Goal: Obtain resource: Download file/media

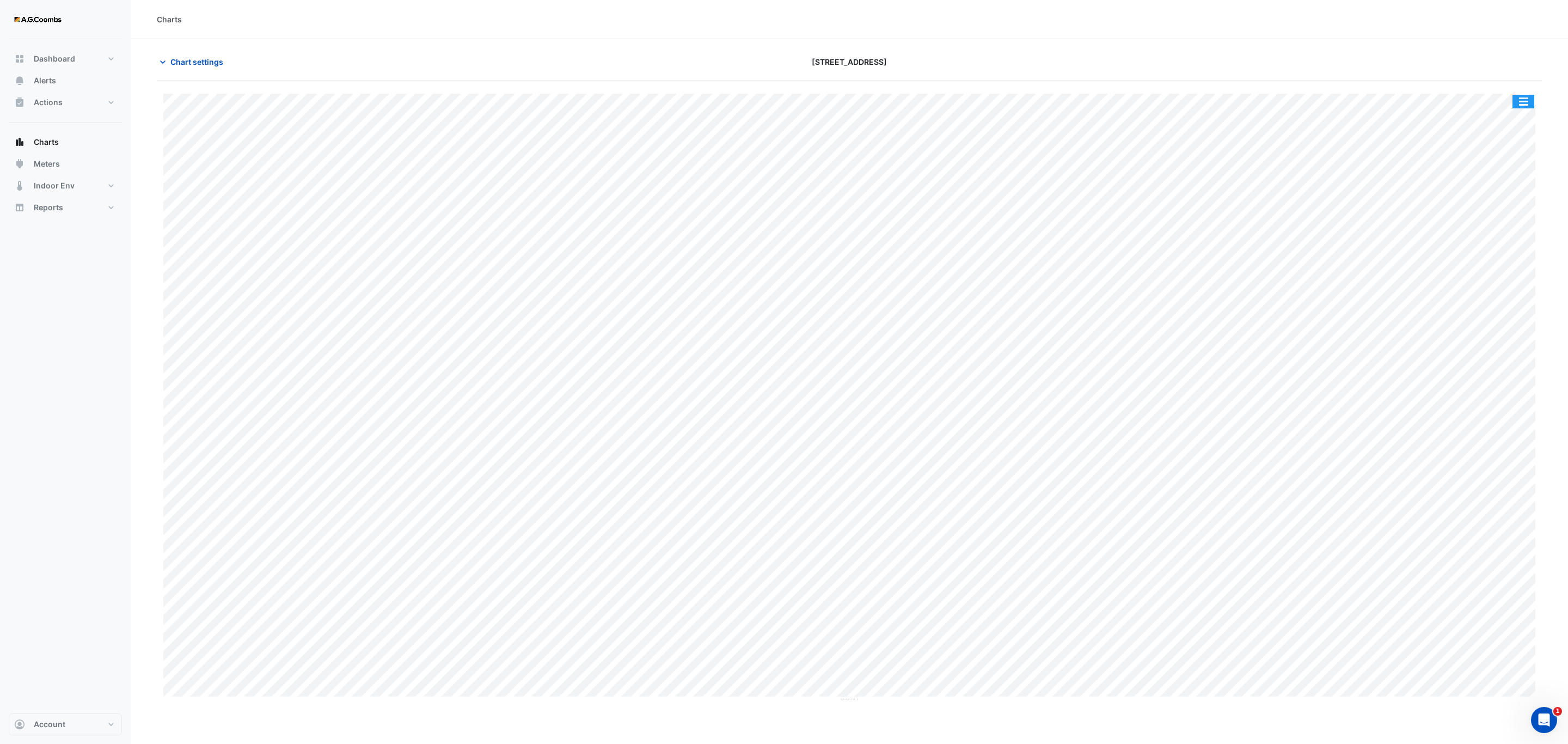
click at [1523, 100] on button "button" at bounding box center [1523, 102] width 22 height 13
click at [1508, 186] on div "Save as JPEG" at bounding box center [1502, 178] width 65 height 19
click at [1519, 105] on button "button" at bounding box center [1523, 102] width 22 height 13
click at [1509, 178] on div "Save as JPEG" at bounding box center [1502, 178] width 65 height 19
click at [1049, 697] on div "Split by Equip Split All Print Save as JPEG Save as PNG Pivot Data Table Export…" at bounding box center [849, 397] width 1372 height 608
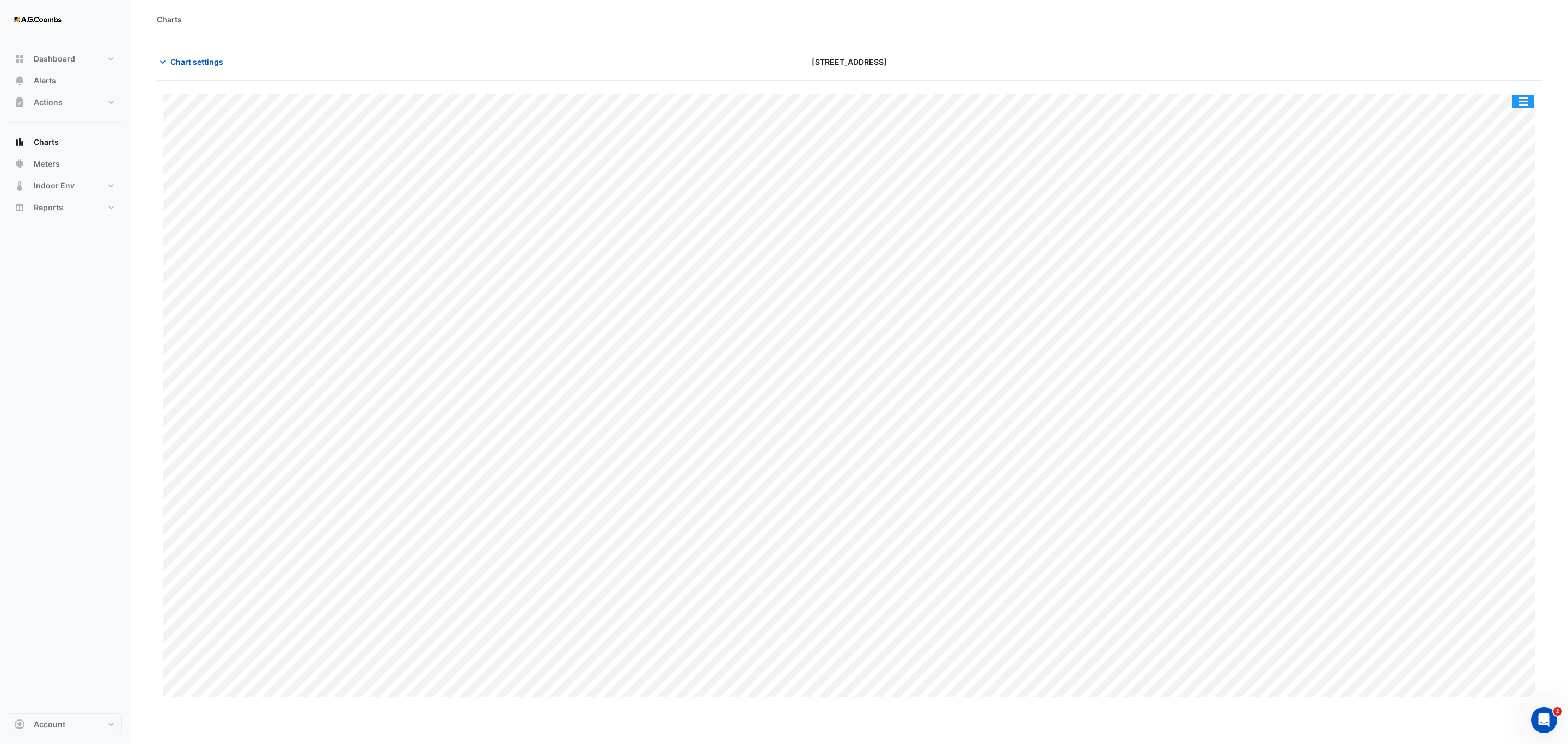
click at [1529, 105] on button "button" at bounding box center [1523, 102] width 22 height 13
click at [1490, 183] on div "Save as JPEG" at bounding box center [1502, 178] width 65 height 19
click at [1526, 100] on button "button" at bounding box center [1523, 102] width 22 height 13
click at [1499, 183] on div "Save as JPEG" at bounding box center [1502, 178] width 65 height 19
click at [1518, 105] on button "button" at bounding box center [1523, 102] width 22 height 13
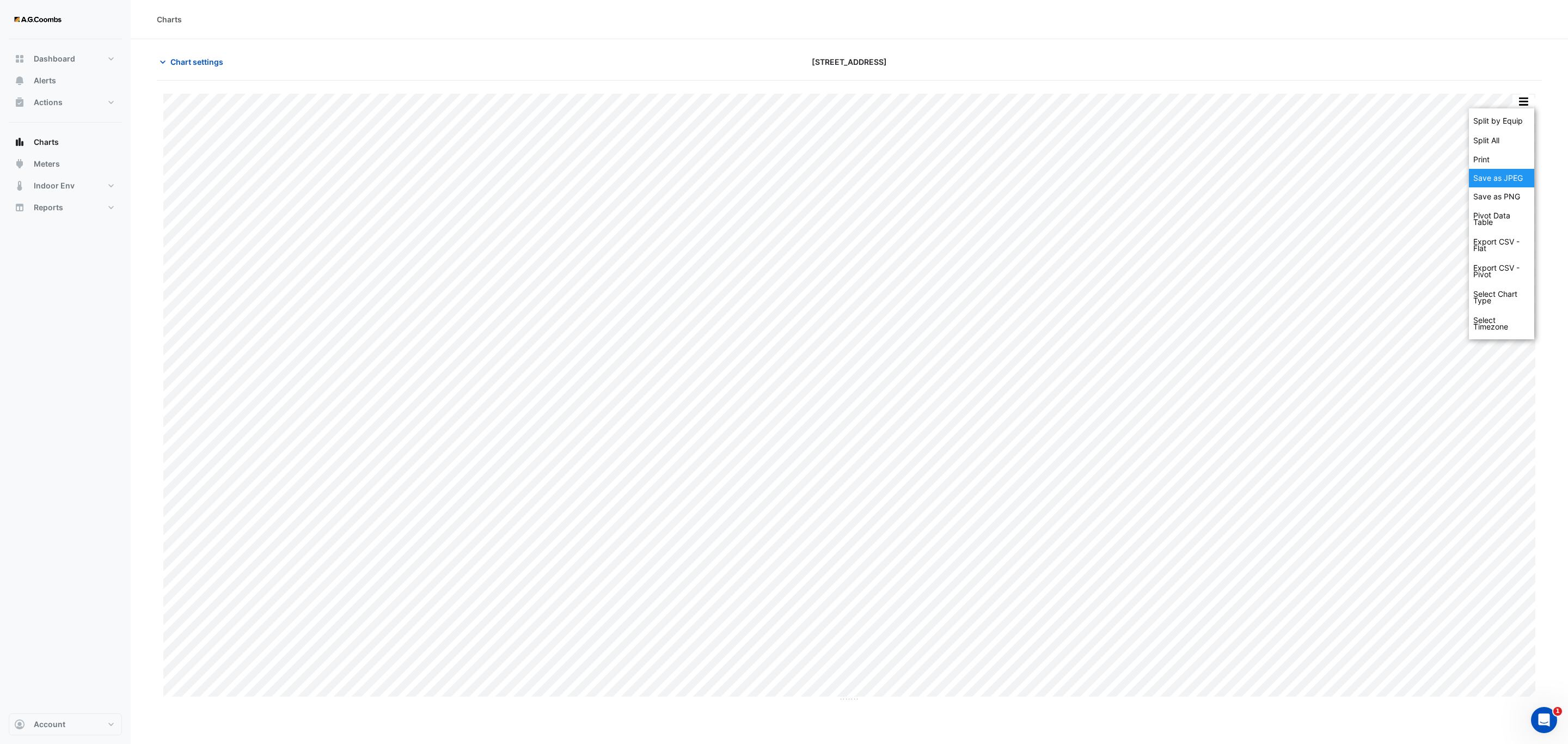
click at [1503, 185] on div "Save as JPEG" at bounding box center [1502, 178] width 65 height 19
click at [1529, 104] on button "button" at bounding box center [1523, 102] width 22 height 13
click at [1495, 174] on div "Save as JPEG" at bounding box center [1502, 178] width 65 height 19
click at [1525, 105] on button "button" at bounding box center [1523, 102] width 22 height 13
click at [1519, 183] on div "Save as JPEG" at bounding box center [1502, 178] width 65 height 19
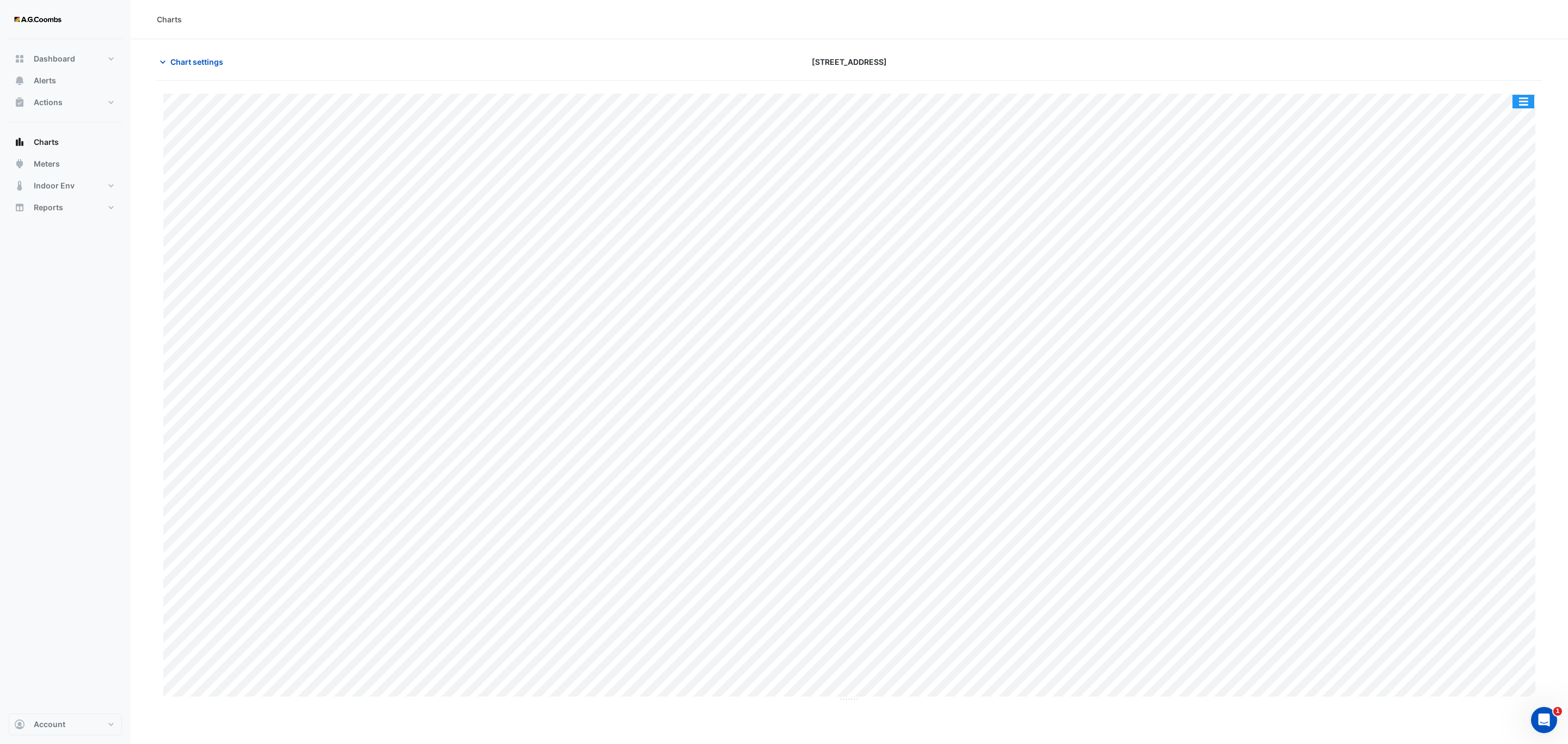
click at [1532, 105] on button "button" at bounding box center [1523, 102] width 22 height 13
click at [1508, 184] on div "Save as JPEG" at bounding box center [1502, 178] width 65 height 19
click at [1521, 103] on button "button" at bounding box center [1523, 102] width 22 height 13
click at [1507, 184] on div "Save as JPEG" at bounding box center [1502, 178] width 65 height 19
drag, startPoint x: 1528, startPoint y: 106, endPoint x: 1546, endPoint y: 184, distance: 80.0
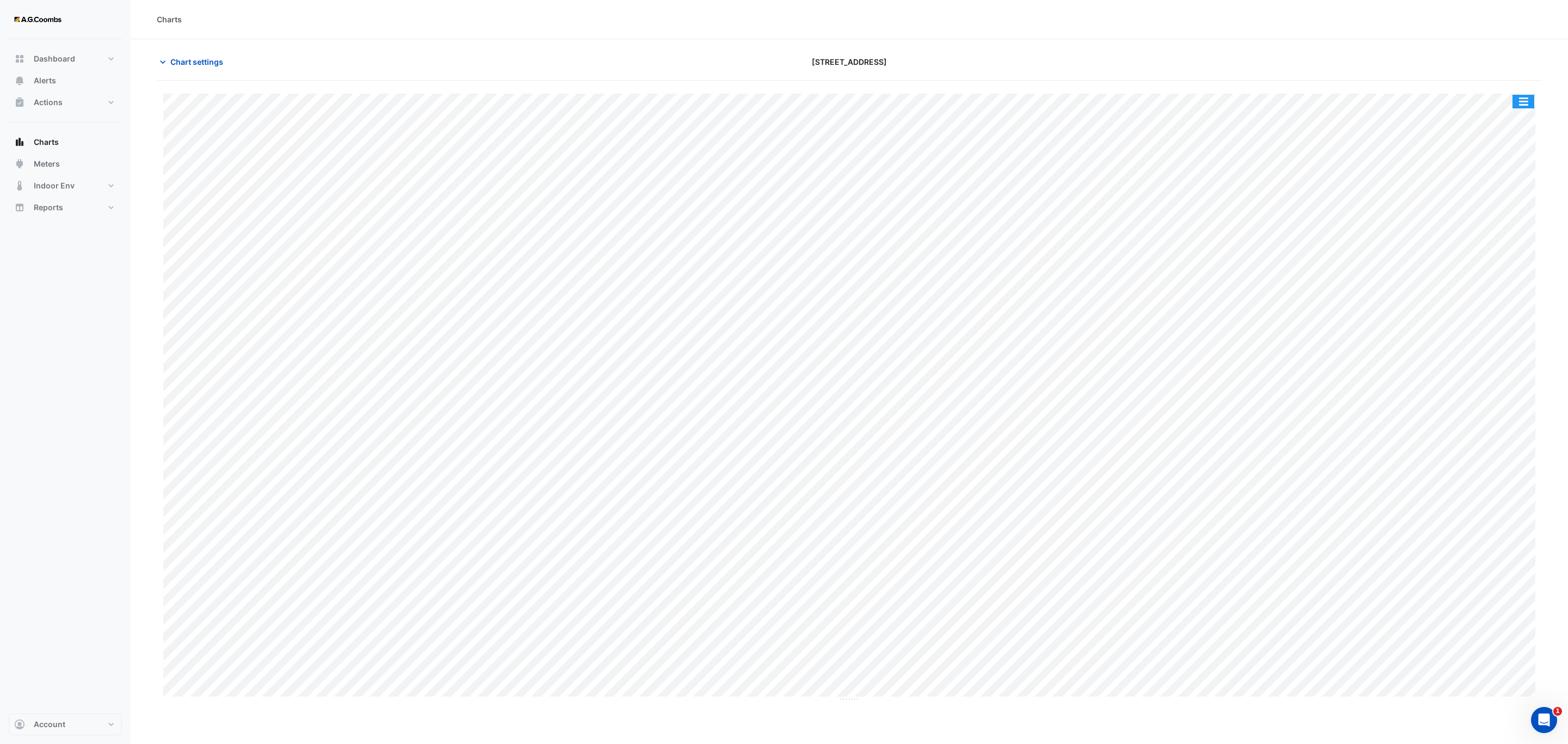
click at [1528, 105] on button "button" at bounding box center [1523, 102] width 22 height 13
click at [1513, 176] on div "Save as JPEG" at bounding box center [1502, 178] width 65 height 19
drag, startPoint x: 1523, startPoint y: 108, endPoint x: 1497, endPoint y: 224, distance: 118.9
click at [1522, 108] on button "button" at bounding box center [1523, 102] width 22 height 13
click at [1488, 184] on div "Save as JPEG" at bounding box center [1502, 178] width 65 height 19
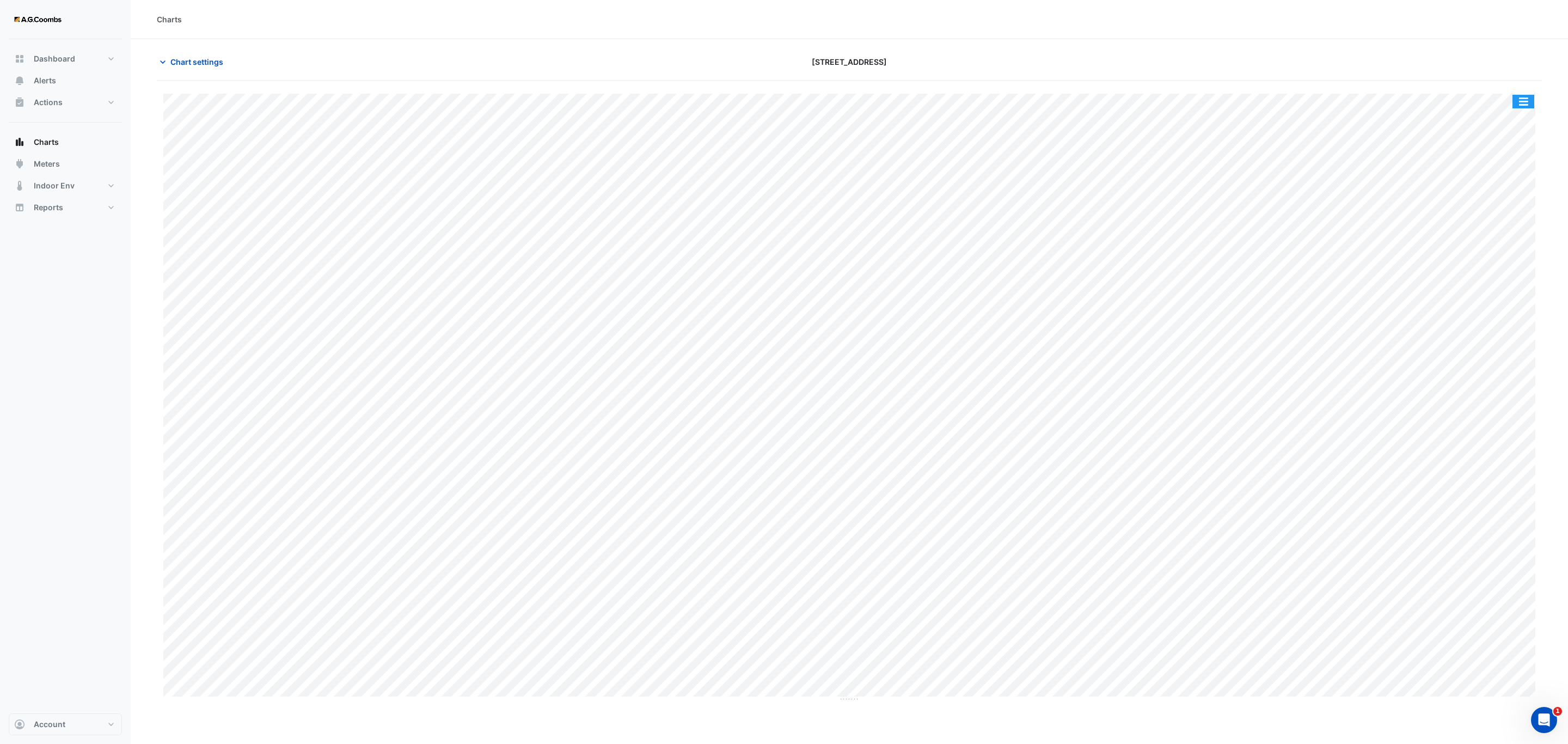
click at [1526, 105] on button "button" at bounding box center [1523, 102] width 22 height 13
click at [1514, 185] on div "Save as JPEG" at bounding box center [1502, 178] width 65 height 19
click at [1523, 102] on button "button" at bounding box center [1523, 102] width 22 height 13
click at [1508, 178] on div "Save as JPEG" at bounding box center [1502, 178] width 65 height 19
click at [1527, 102] on button "button" at bounding box center [1523, 102] width 22 height 13
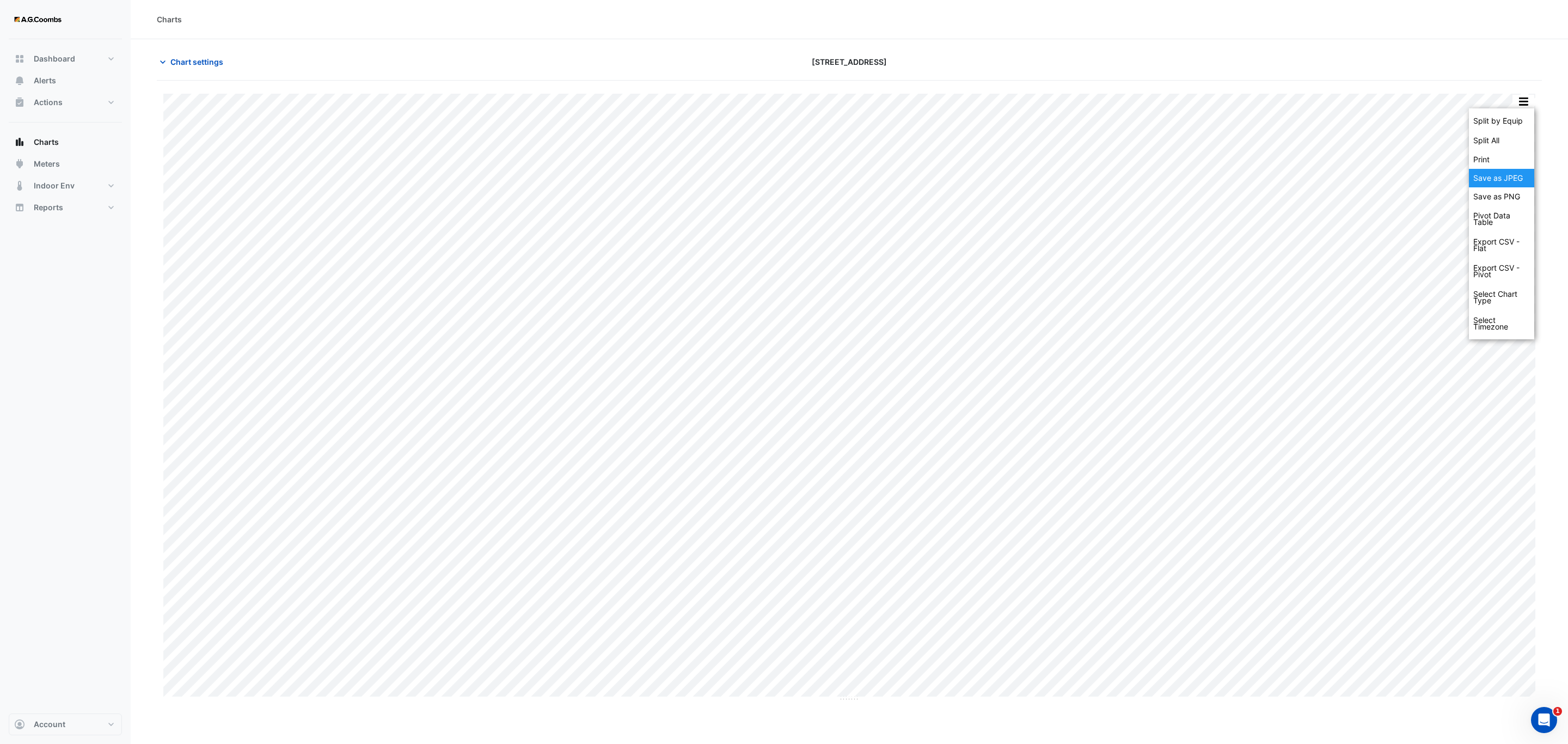
click at [1511, 183] on div "Save as JPEG" at bounding box center [1502, 178] width 65 height 19
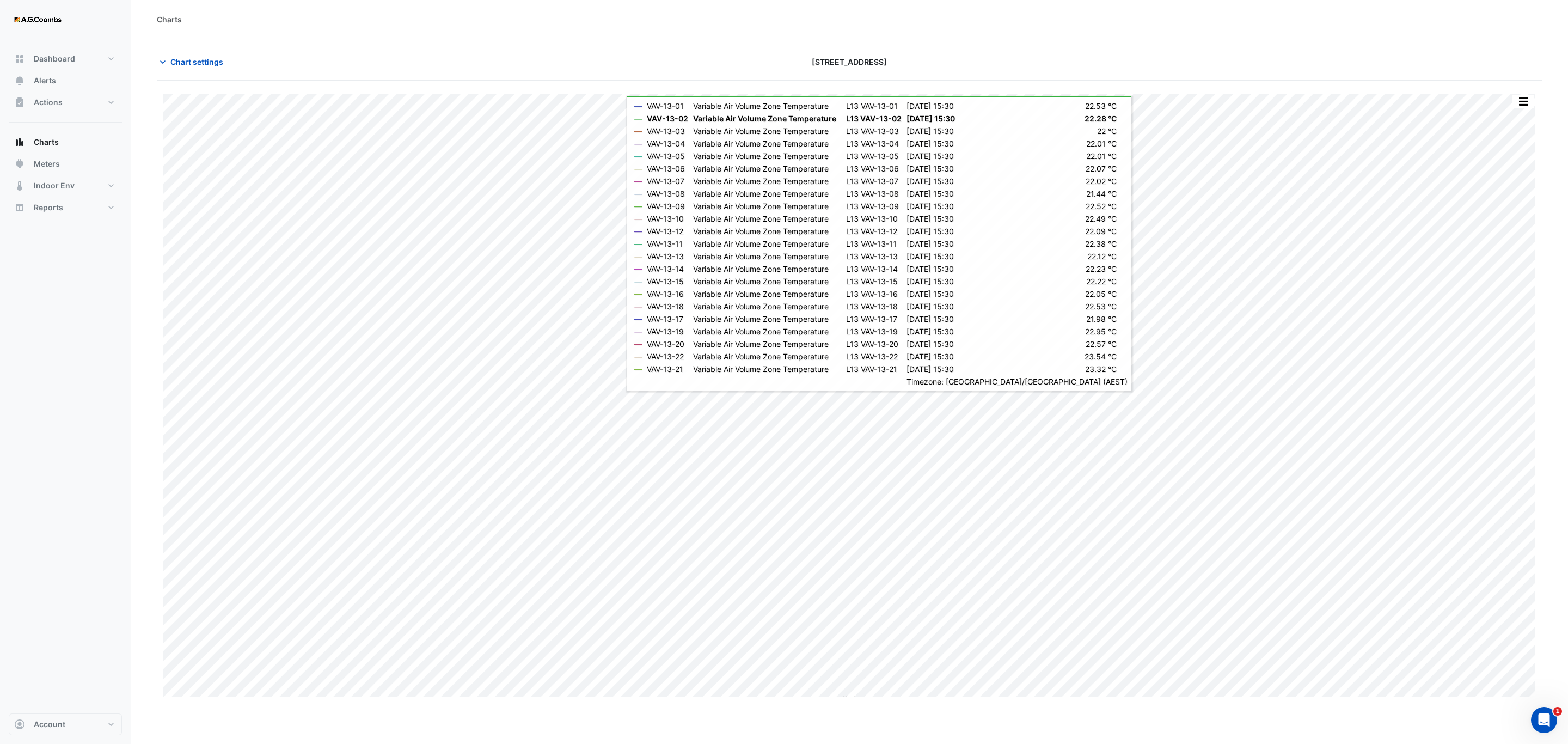
click at [1521, 100] on button "button" at bounding box center [1523, 102] width 22 height 13
click at [1505, 183] on div "Save as JPEG" at bounding box center [1502, 178] width 65 height 19
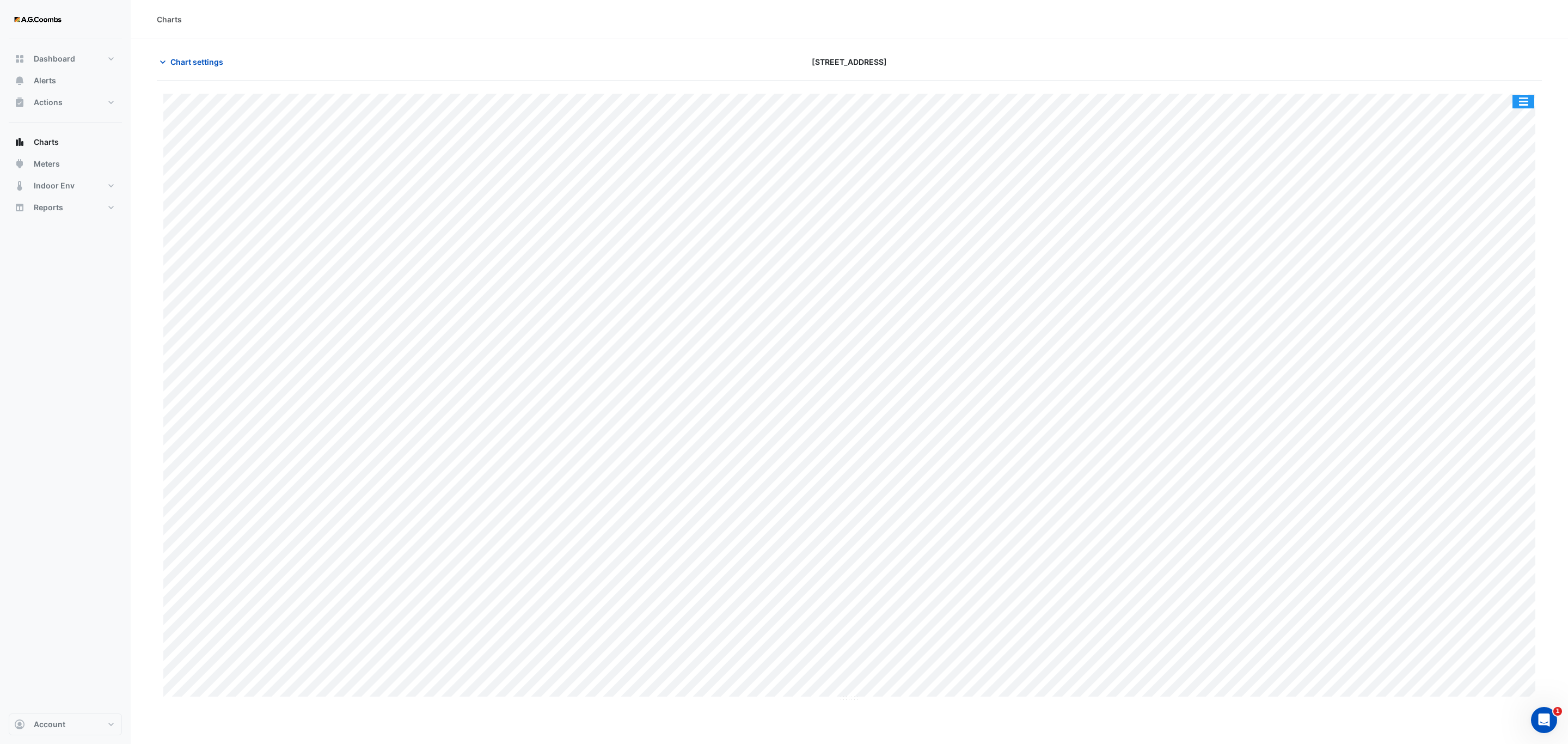
click at [1525, 107] on button "button" at bounding box center [1523, 102] width 22 height 13
click at [1508, 182] on div "Save as JPEG" at bounding box center [1502, 178] width 65 height 19
click at [1525, 97] on button "button" at bounding box center [1523, 102] width 22 height 13
click at [1518, 170] on div "Save as JPEG" at bounding box center [1502, 178] width 65 height 19
click at [1527, 102] on button "button" at bounding box center [1523, 102] width 22 height 13
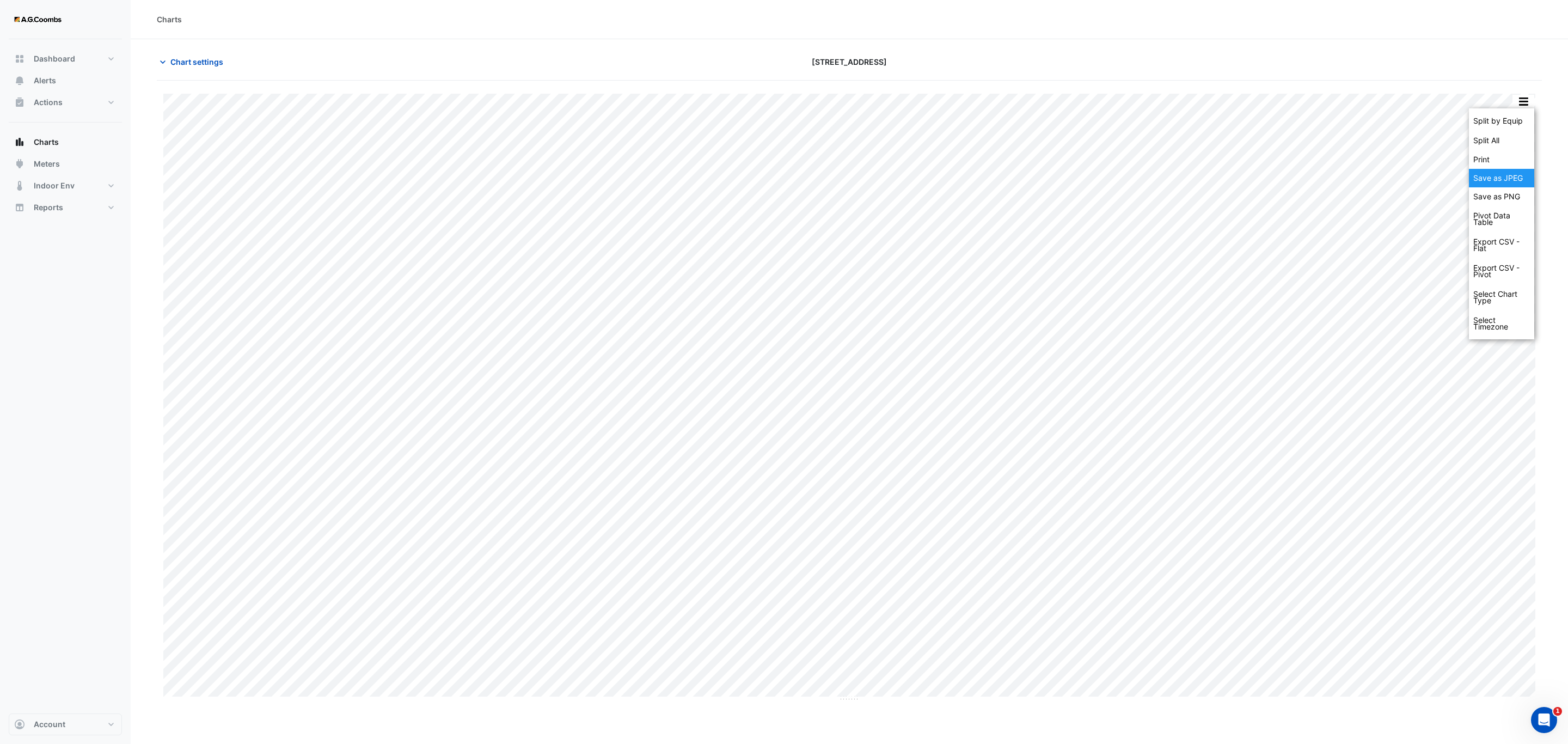
click at [1507, 186] on div "Save as JPEG" at bounding box center [1502, 178] width 65 height 19
click at [1521, 108] on button "button" at bounding box center [1523, 102] width 22 height 13
click at [1509, 180] on div "Save as JPEG" at bounding box center [1502, 178] width 65 height 19
click at [1519, 102] on button "button" at bounding box center [1523, 102] width 22 height 13
click at [1507, 182] on div "Save as JPEG" at bounding box center [1502, 178] width 65 height 19
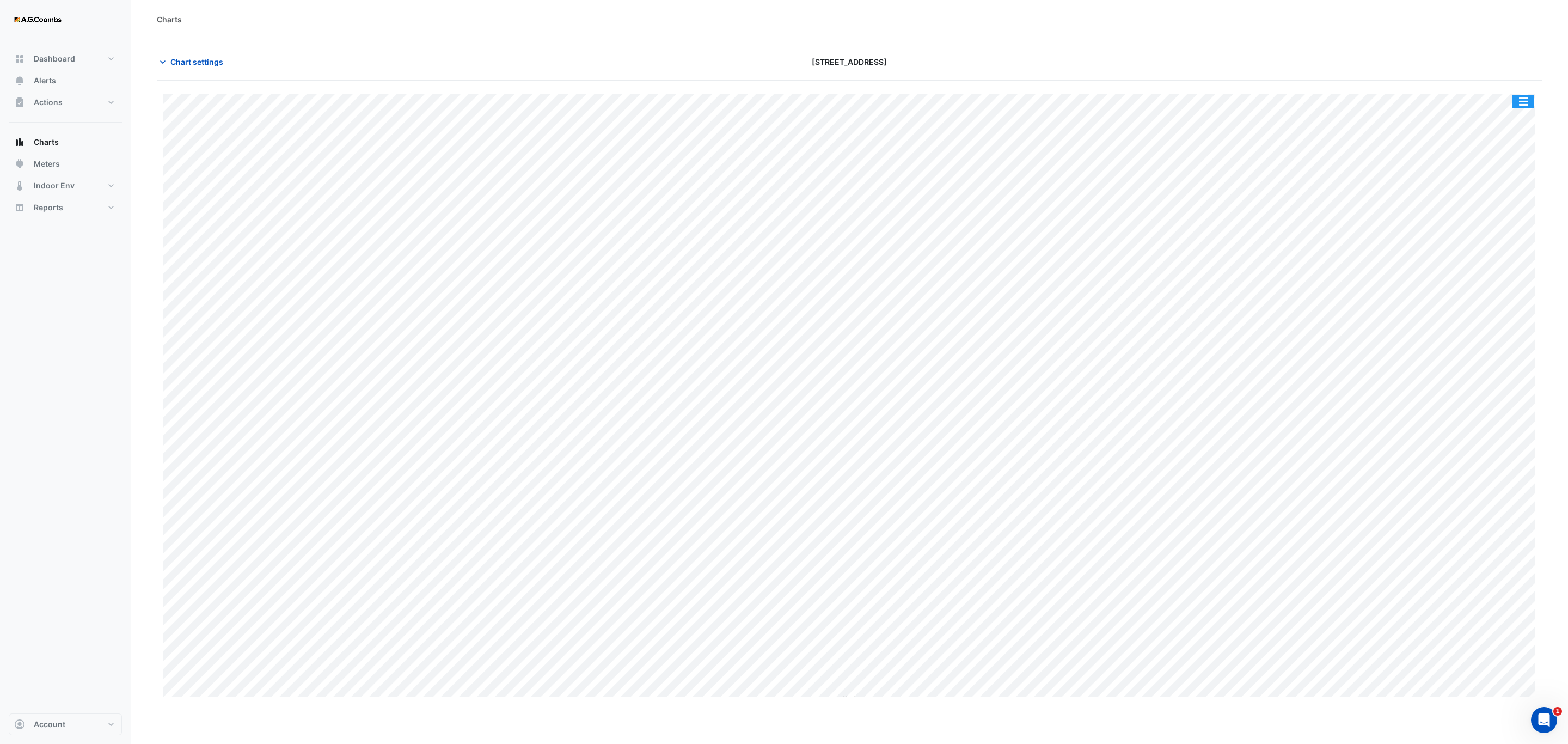
click at [1524, 100] on button "button" at bounding box center [1523, 102] width 22 height 13
click at [1517, 174] on div "Save as JPEG" at bounding box center [1502, 178] width 65 height 19
click at [1518, 94] on div "Split by Equip Split All Print Save as JPEG Save as PNG Pivot Data Table Export…" at bounding box center [849, 391] width 1385 height 620
click at [1519, 97] on button "button" at bounding box center [1523, 102] width 22 height 13
click at [1511, 185] on div "Save as JPEG" at bounding box center [1502, 178] width 65 height 19
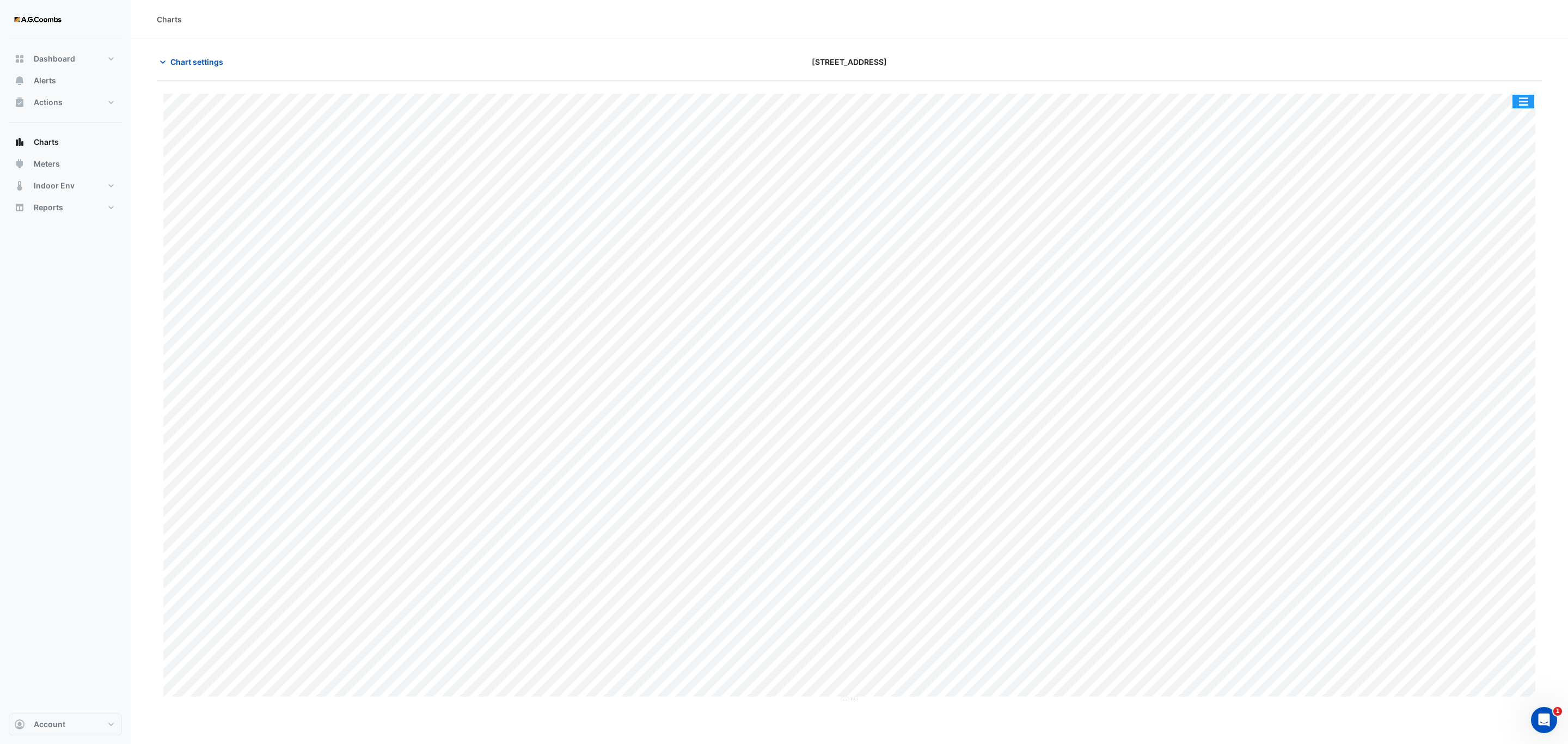
click at [1532, 104] on button "button" at bounding box center [1523, 102] width 22 height 13
click at [1515, 180] on div "Save as JPEG" at bounding box center [1502, 178] width 65 height 19
click at [1523, 100] on button "button" at bounding box center [1523, 102] width 22 height 13
click at [1511, 190] on div "Save as PNG" at bounding box center [1502, 196] width 65 height 19
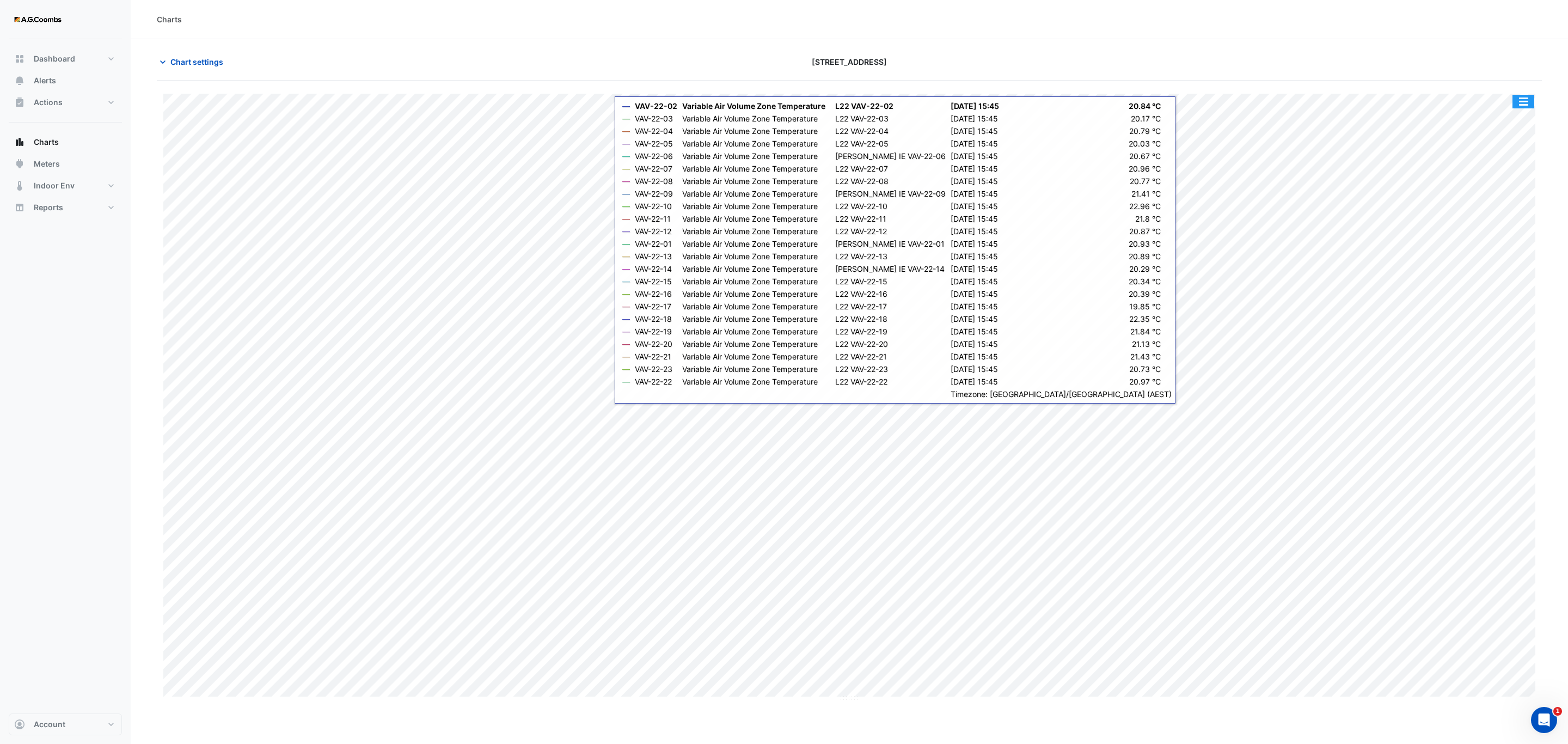
click at [1519, 102] on button "button" at bounding box center [1523, 102] width 22 height 13
click at [1506, 181] on div "Save as JPEG" at bounding box center [1502, 178] width 65 height 19
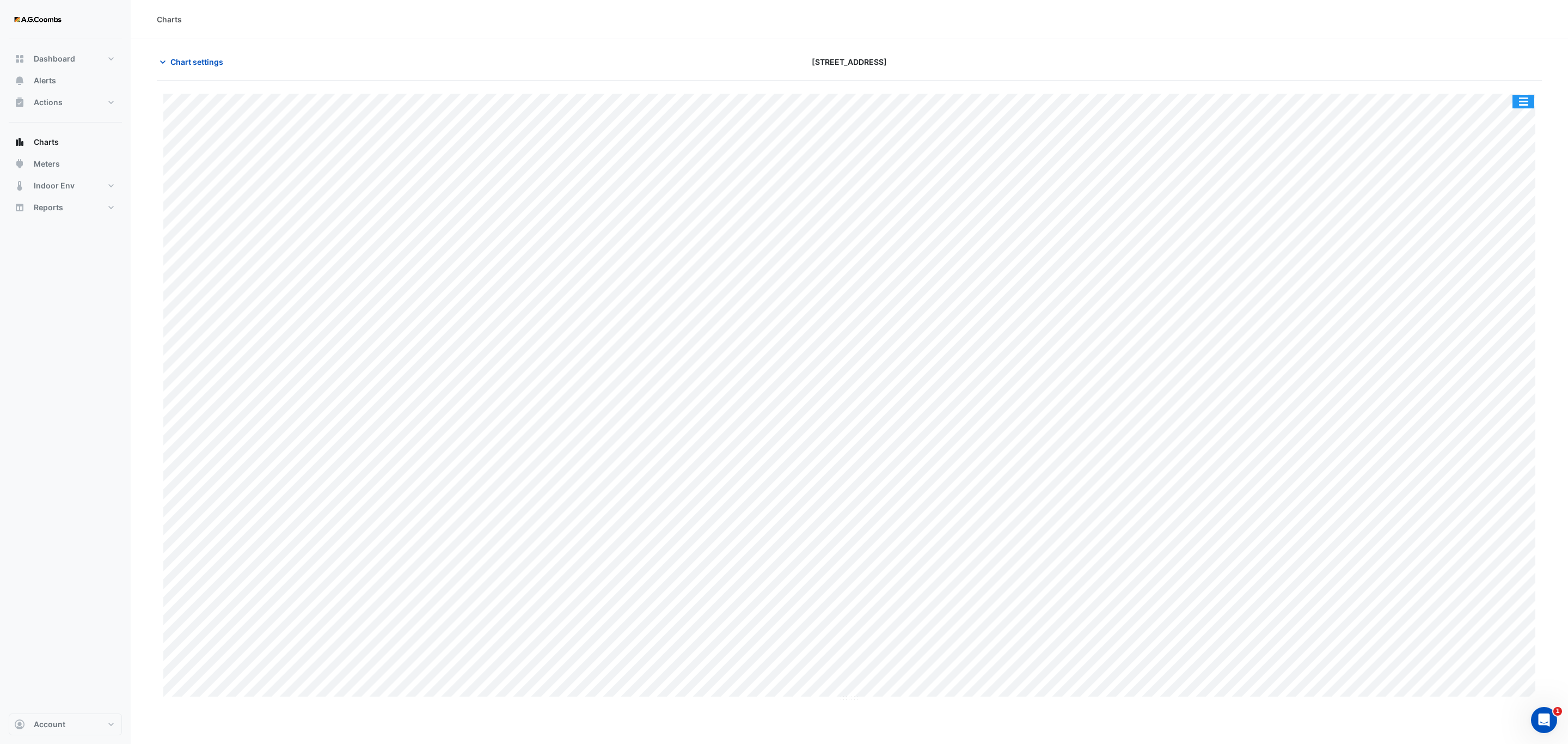
click at [1529, 108] on button "button" at bounding box center [1523, 102] width 22 height 13
click at [1525, 176] on div "Save as JPEG" at bounding box center [1502, 178] width 65 height 19
click at [1521, 98] on button "button" at bounding box center [1523, 102] width 22 height 13
click at [1511, 180] on div "Save as JPEG" at bounding box center [1502, 178] width 65 height 19
click at [1525, 98] on button "button" at bounding box center [1523, 102] width 22 height 13
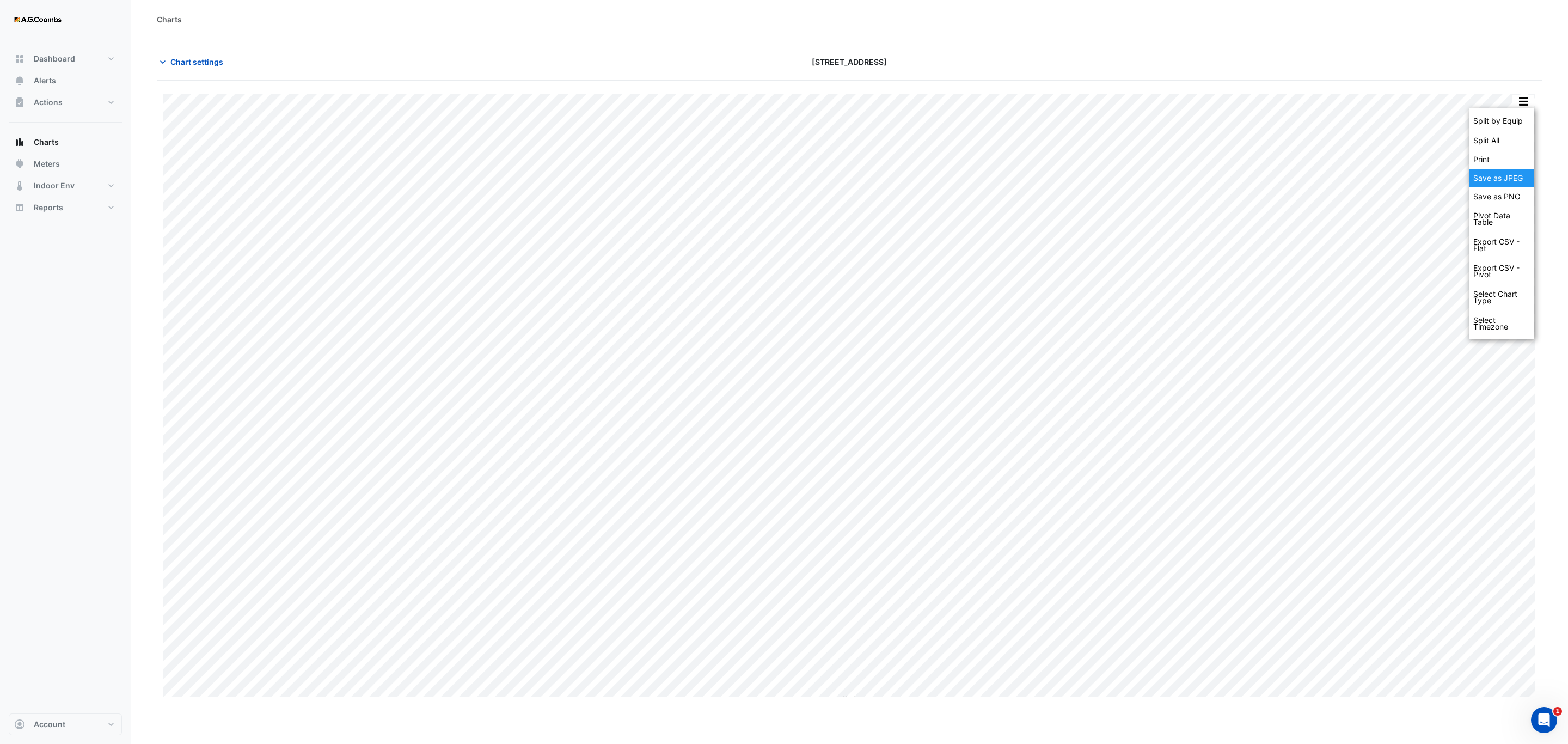
click at [1517, 176] on div "Save as JPEG" at bounding box center [1502, 178] width 65 height 19
click at [1528, 99] on div "Split by Equip Split All Print Save as JPEG Save as PNG Pivot Data Table Export…" at bounding box center [1523, 102] width 23 height 15
click at [1528, 99] on button "button" at bounding box center [1523, 102] width 22 height 13
click at [1525, 176] on div "Save as JPEG" at bounding box center [1502, 178] width 65 height 19
click at [1522, 98] on button "button" at bounding box center [1523, 102] width 22 height 13
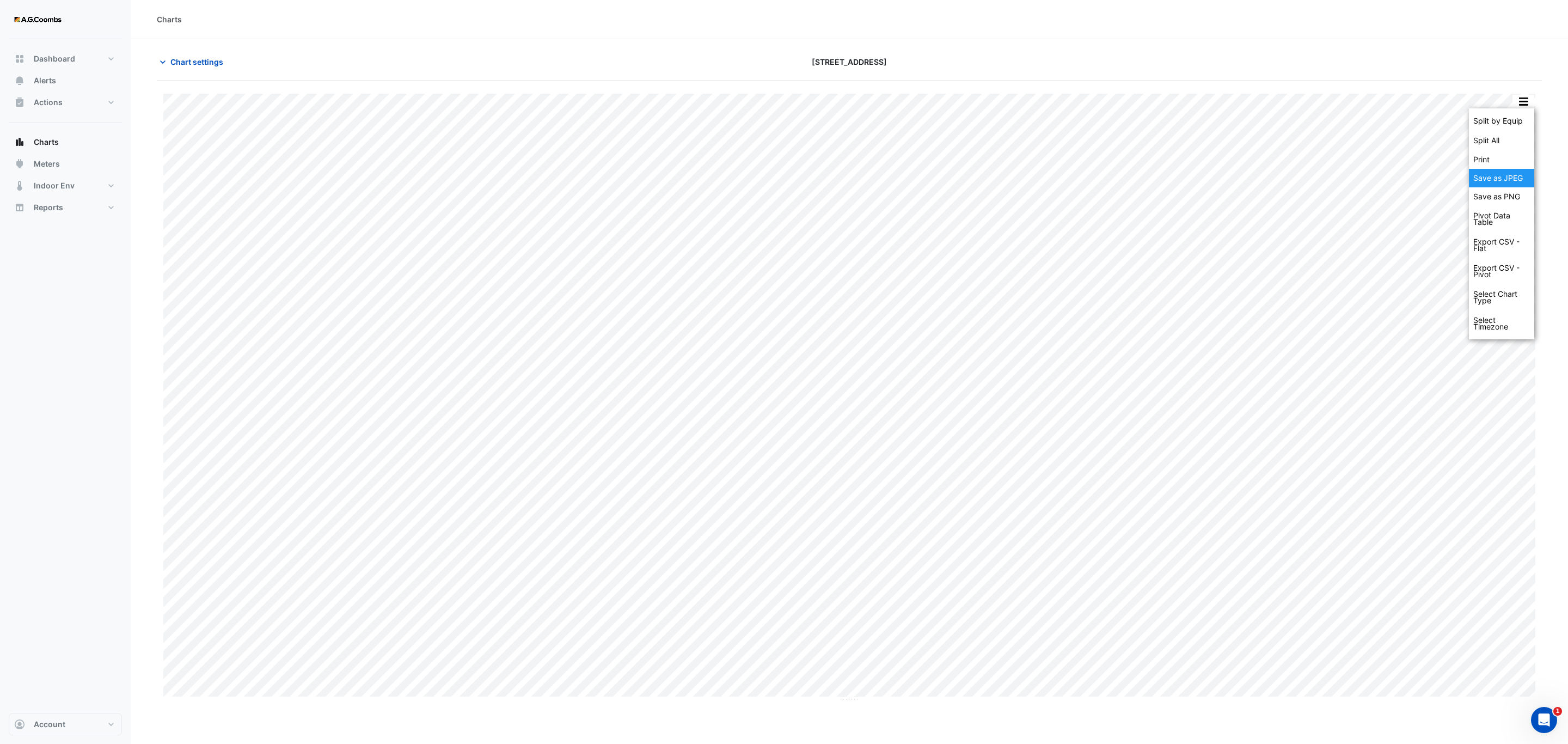
click at [1509, 178] on div "Save as JPEG" at bounding box center [1502, 178] width 65 height 19
click at [1525, 97] on button "button" at bounding box center [1523, 102] width 22 height 13
click at [1509, 181] on div "Save as JPEG" at bounding box center [1502, 178] width 65 height 19
click at [1521, 103] on button "button" at bounding box center [1523, 102] width 22 height 13
click at [1522, 180] on div "Save as JPEG" at bounding box center [1502, 178] width 65 height 19
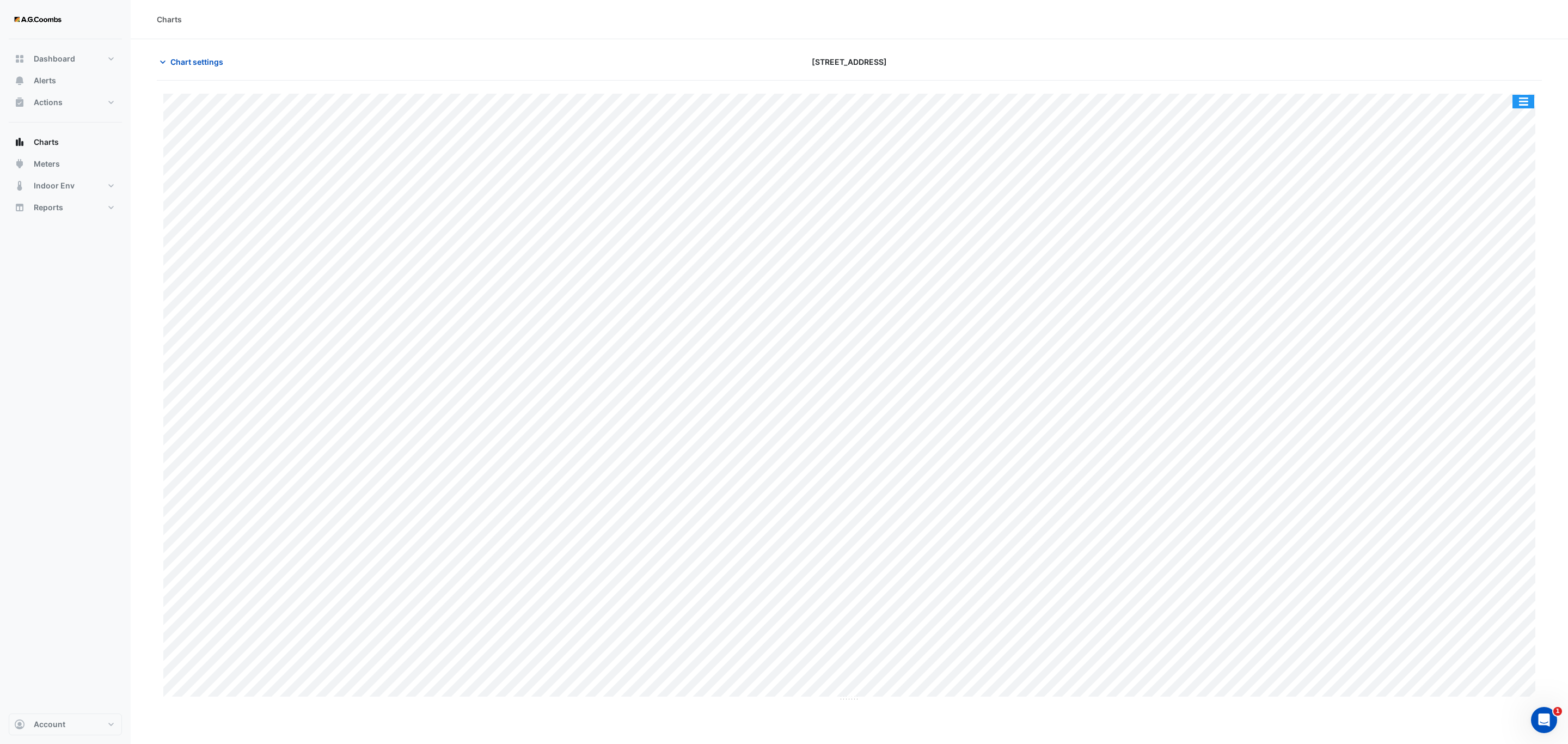
click at [1529, 102] on button "button" at bounding box center [1523, 102] width 22 height 13
click at [1517, 180] on div "Save as JPEG" at bounding box center [1502, 178] width 65 height 19
click at [1522, 109] on div "Split by Equip Split All Print Save as JPEG Save as PNG Pivot Data Table Export…" at bounding box center [1523, 102] width 23 height 15
click at [1529, 102] on button "button" at bounding box center [1523, 102] width 22 height 13
click at [1523, 177] on div "Save as JPEG" at bounding box center [1502, 178] width 65 height 19
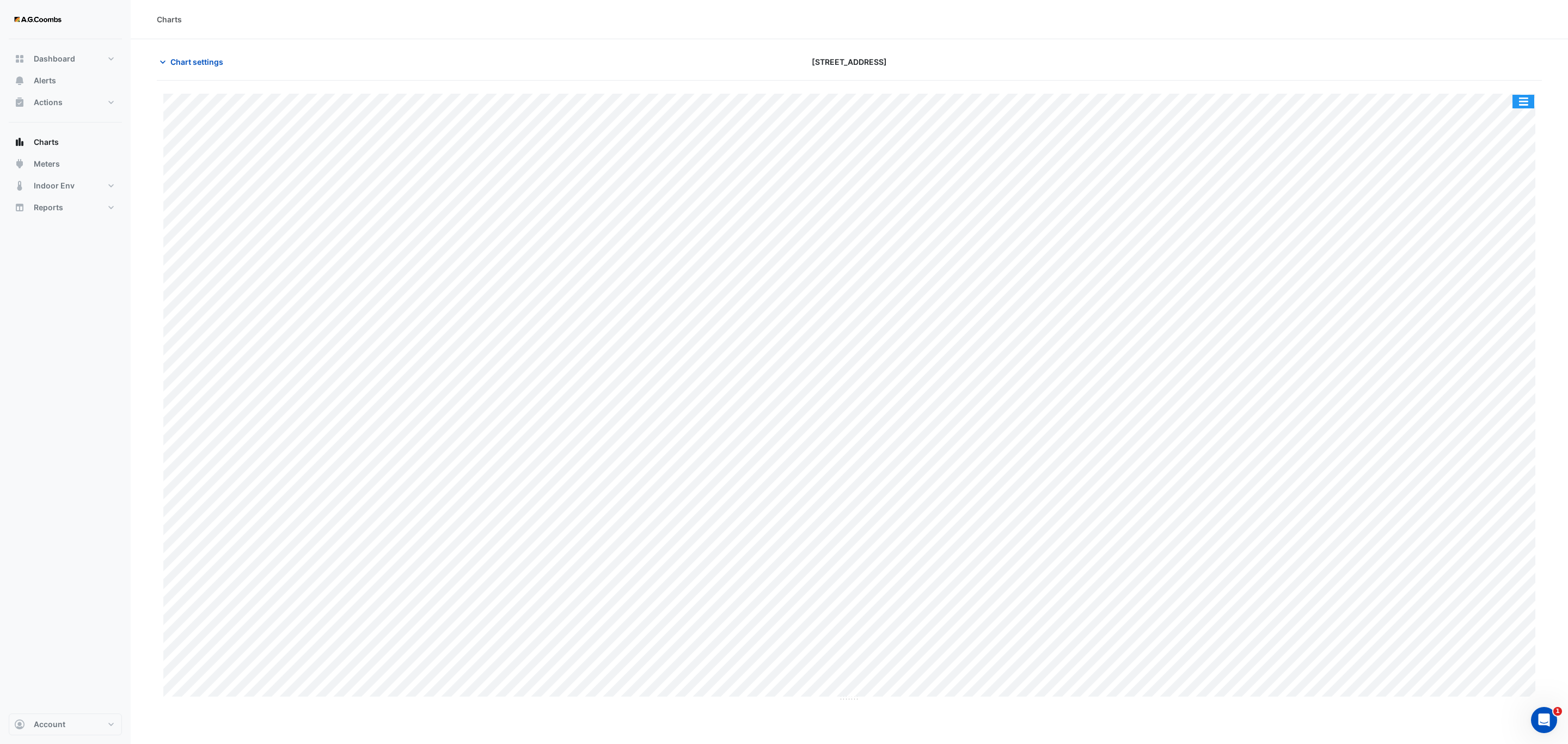
drag, startPoint x: 1519, startPoint y: 107, endPoint x: 1532, endPoint y: 122, distance: 19.8
click at [1519, 107] on button "button" at bounding box center [1523, 102] width 22 height 13
click at [1517, 180] on div "Save as JPEG" at bounding box center [1502, 178] width 65 height 19
drag, startPoint x: 1563, startPoint y: 2, endPoint x: 1201, endPoint y: 37, distance: 363.7
click at [1173, 23] on div "Charts" at bounding box center [849, 19] width 1385 height 11
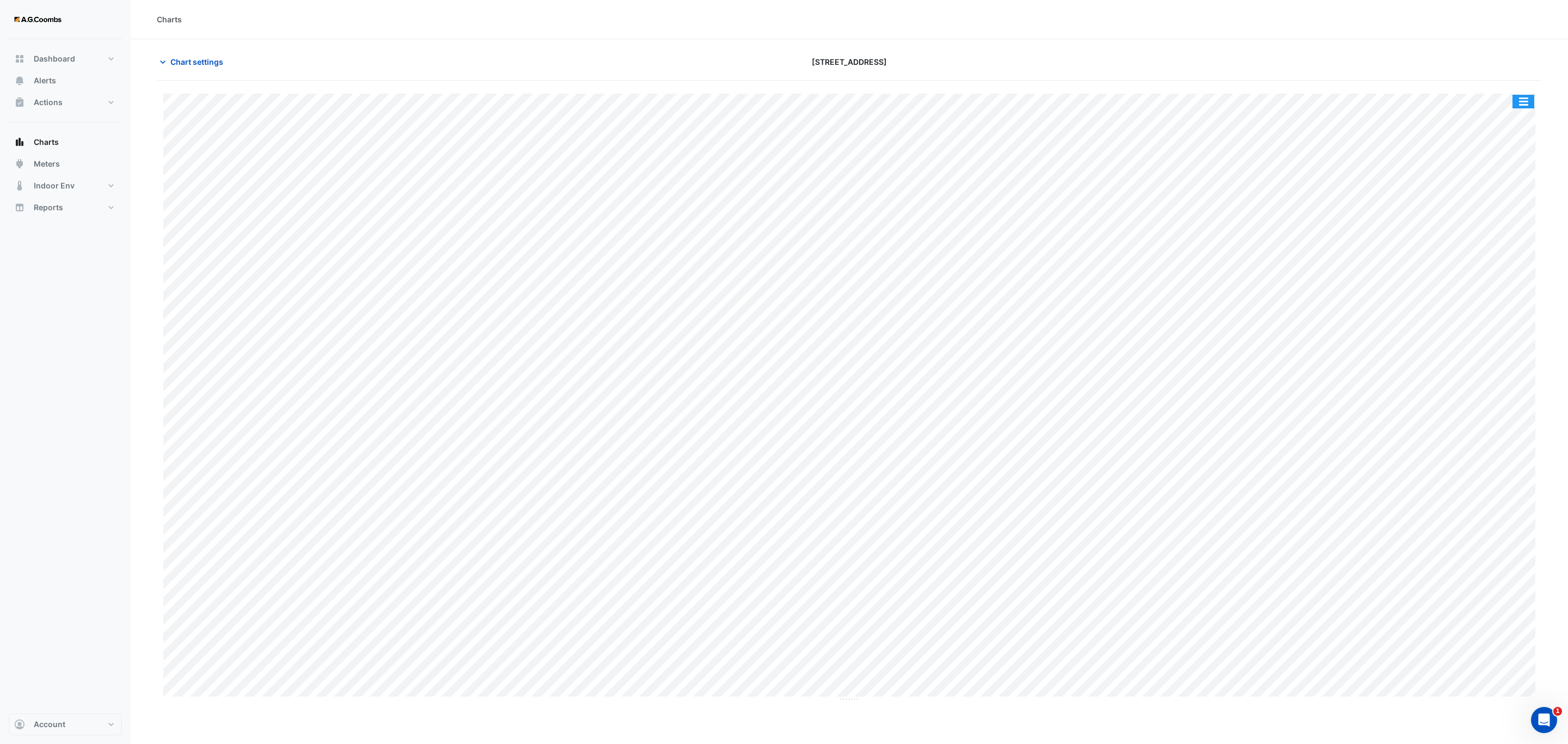
click at [1526, 106] on button "button" at bounding box center [1523, 102] width 22 height 13
click at [1502, 184] on div "Save as JPEG" at bounding box center [1502, 178] width 65 height 19
click at [1528, 103] on button "button" at bounding box center [1523, 102] width 22 height 13
click at [1482, 184] on div "Save as JPEG" at bounding box center [1502, 178] width 65 height 19
click at [1505, 89] on div "Split by Unit Split All Print Save as JPEG Save as PNG Pivot Data Table Export …" at bounding box center [849, 391] width 1385 height 620
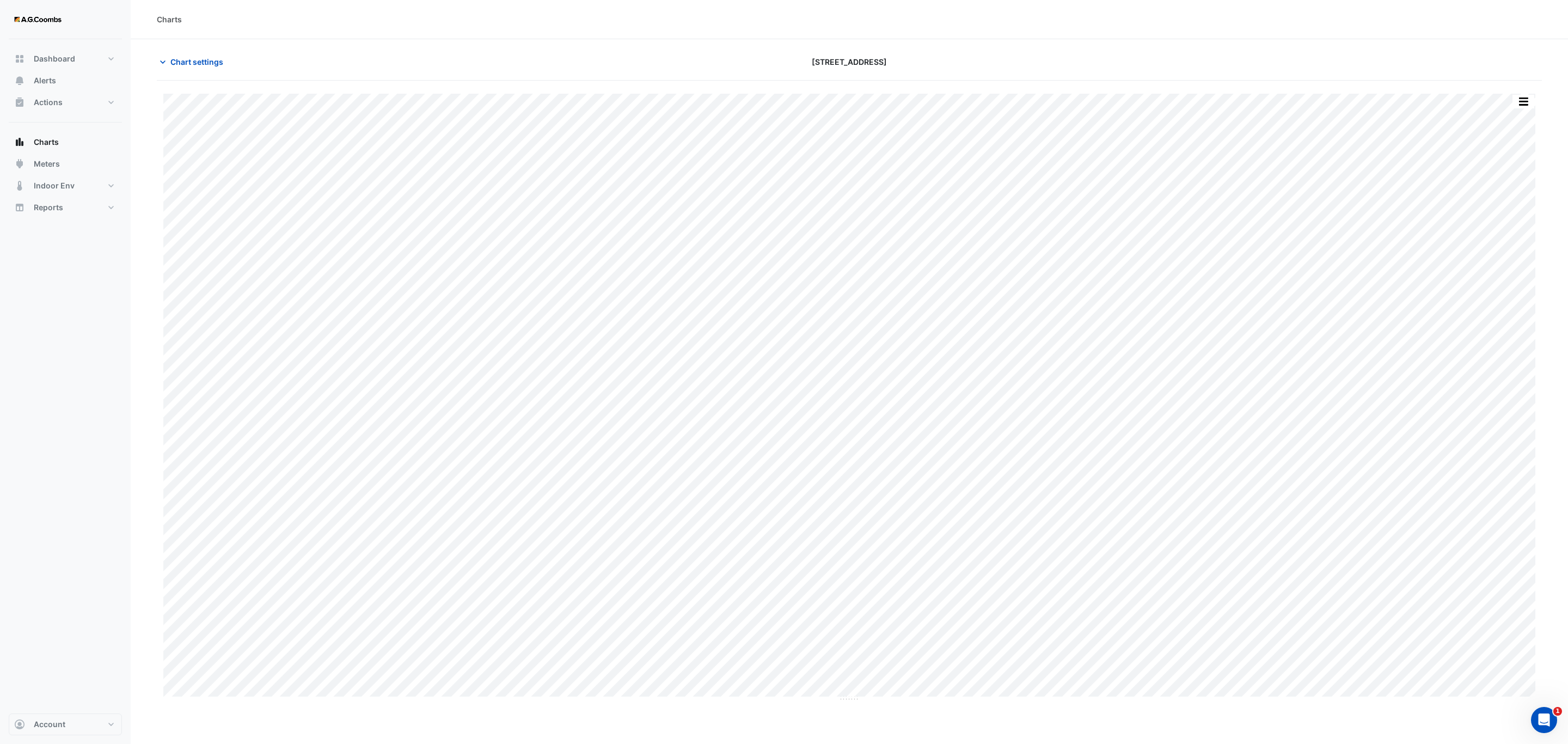
click at [1516, 94] on div "Split by Unit Split All Print Save as JPEG Save as PNG Pivot Data Table Export …" at bounding box center [849, 391] width 1385 height 620
click at [1526, 102] on button "button" at bounding box center [1523, 102] width 22 height 13
click at [1508, 173] on div "Save as JPEG" at bounding box center [1502, 178] width 65 height 19
click at [1526, 98] on button "button" at bounding box center [1523, 102] width 22 height 13
click at [1499, 181] on div "Save as JPEG" at bounding box center [1502, 178] width 65 height 19
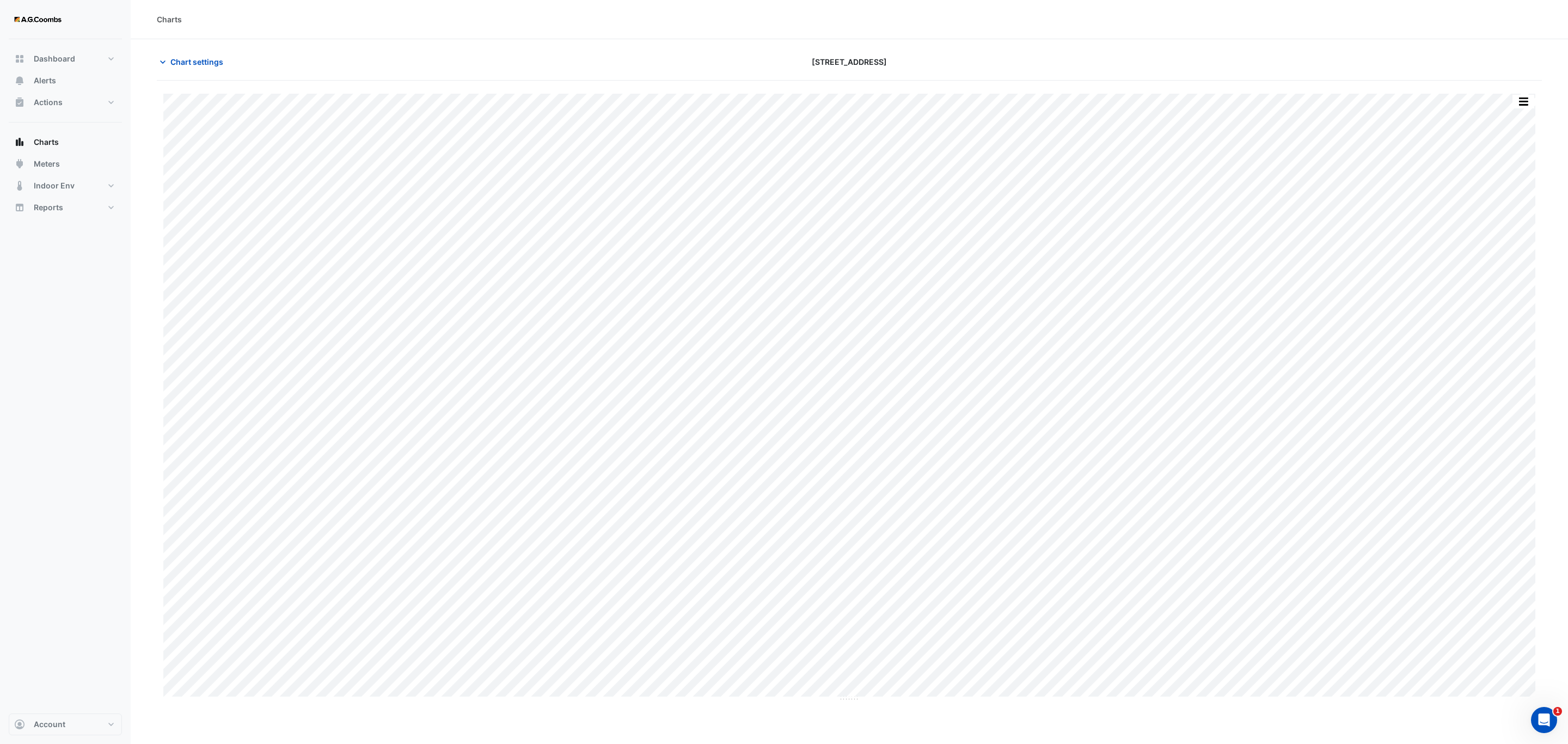
click at [1527, 95] on div "Split by Unit Split All Print Save as JPEG Save as PNG Pivot Data Table Export …" at bounding box center [1523, 102] width 23 height 15
click at [1527, 100] on button "button" at bounding box center [1523, 102] width 22 height 13
click at [1507, 174] on div "Save as JPEG" at bounding box center [1502, 178] width 65 height 19
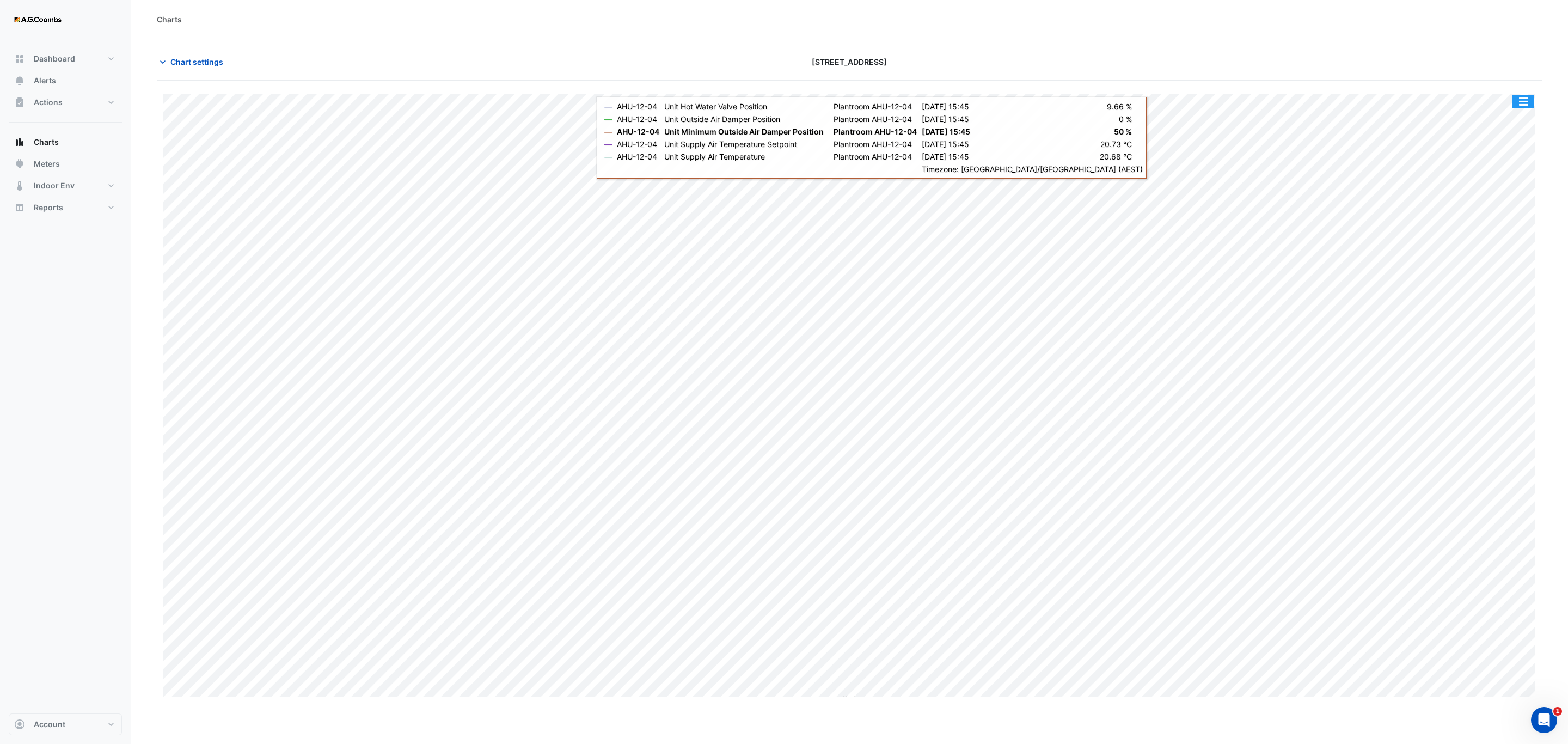
click at [1519, 106] on button "button" at bounding box center [1523, 102] width 22 height 13
click at [1501, 178] on div "Save as JPEG" at bounding box center [1502, 178] width 65 height 19
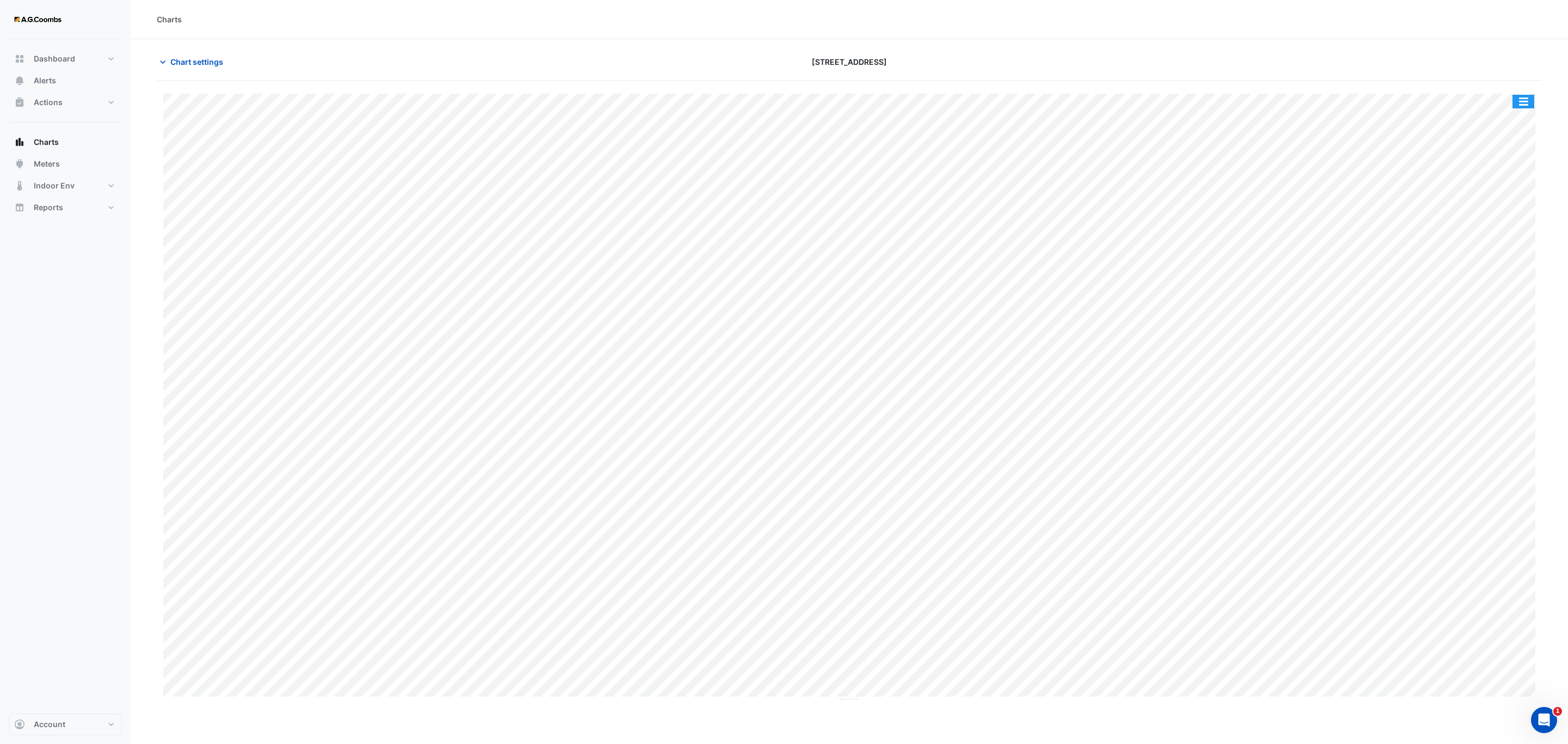
click at [1533, 106] on button "button" at bounding box center [1523, 102] width 22 height 13
click at [1514, 180] on div "Save as JPEG" at bounding box center [1502, 178] width 65 height 19
click at [1522, 106] on button "button" at bounding box center [1523, 102] width 22 height 13
click at [1518, 180] on div "Save as JPEG" at bounding box center [1502, 178] width 65 height 19
click at [1523, 105] on button "button" at bounding box center [1523, 102] width 22 height 13
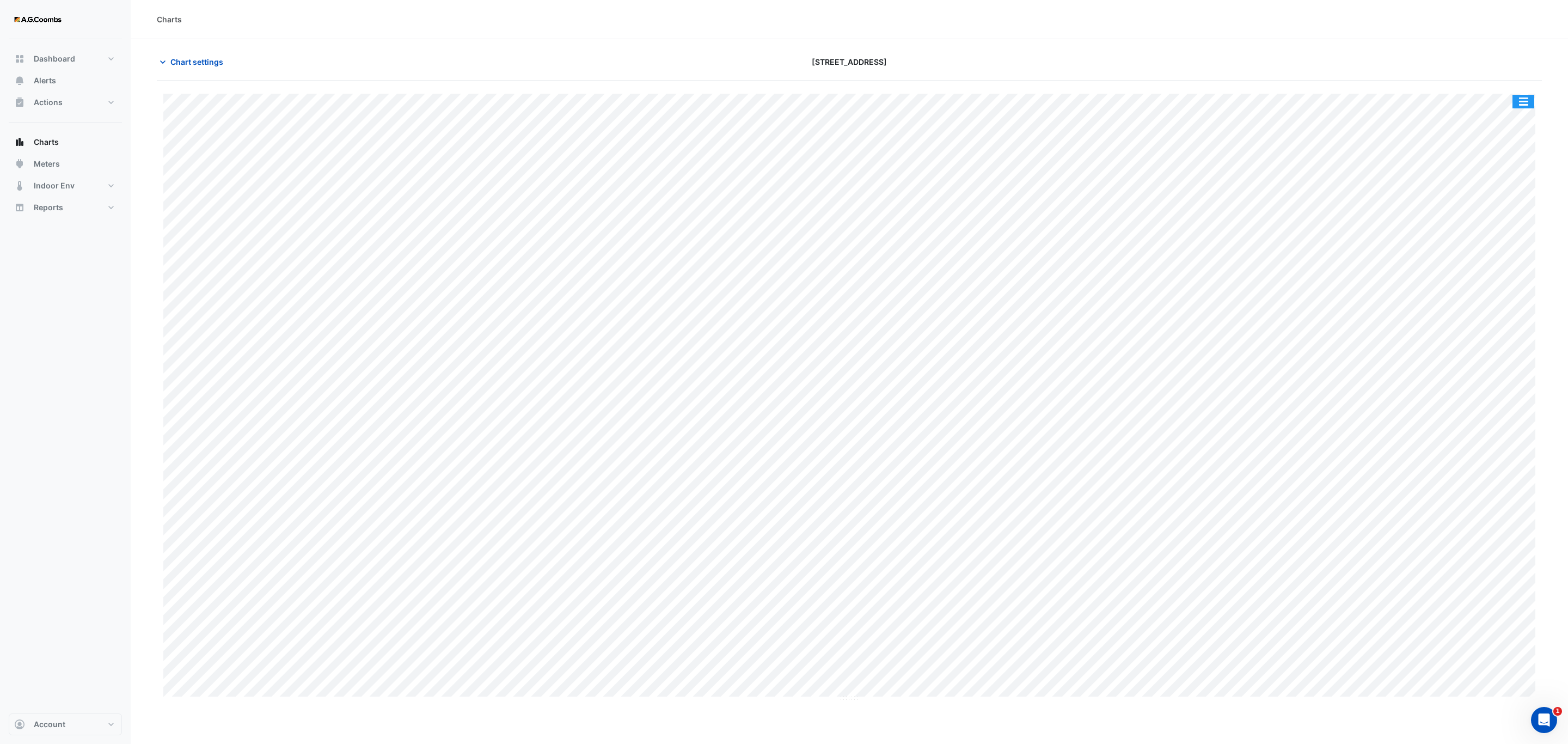
click at [1517, 100] on button "button" at bounding box center [1523, 102] width 22 height 13
click at [1513, 166] on div "Save as JPEG" at bounding box center [1502, 158] width 65 height 19
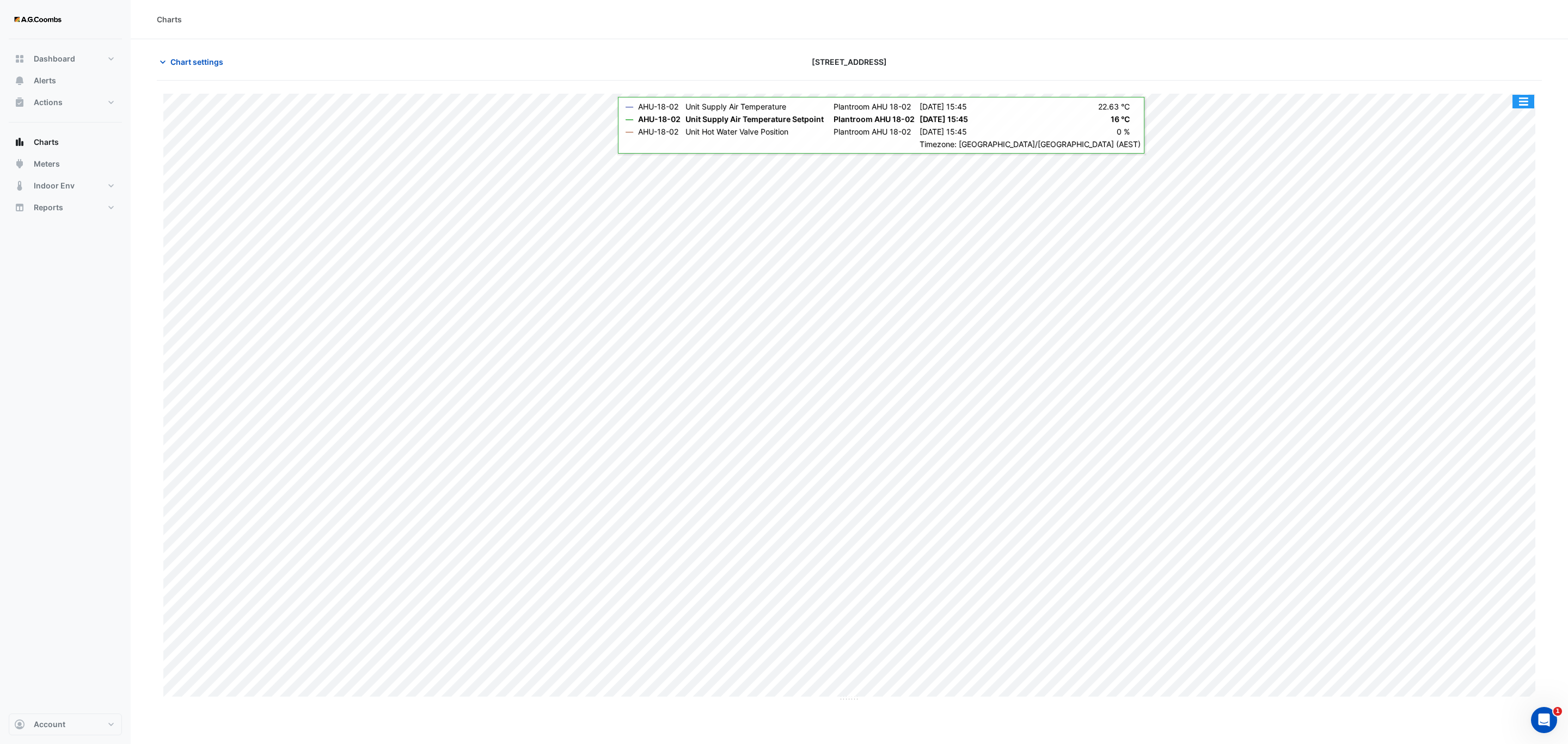
click at [1525, 108] on button "button" at bounding box center [1523, 102] width 22 height 13
click at [1505, 177] on div "Save as JPEG" at bounding box center [1502, 178] width 65 height 19
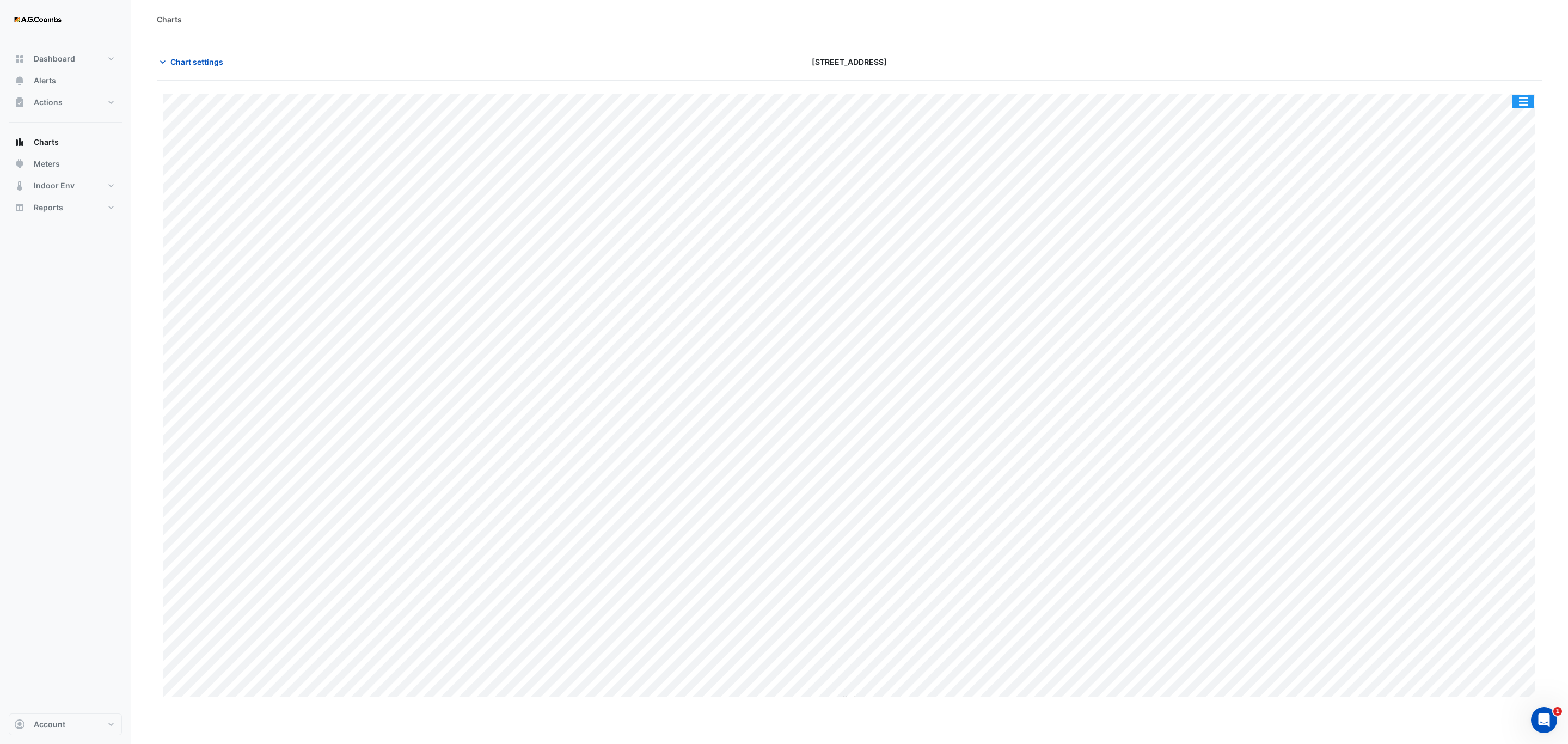
drag, startPoint x: 1531, startPoint y: 103, endPoint x: 1543, endPoint y: 167, distance: 65.1
click at [1531, 104] on button "button" at bounding box center [1523, 102] width 22 height 13
click at [1517, 161] on div "Save as JPEG" at bounding box center [1502, 158] width 65 height 19
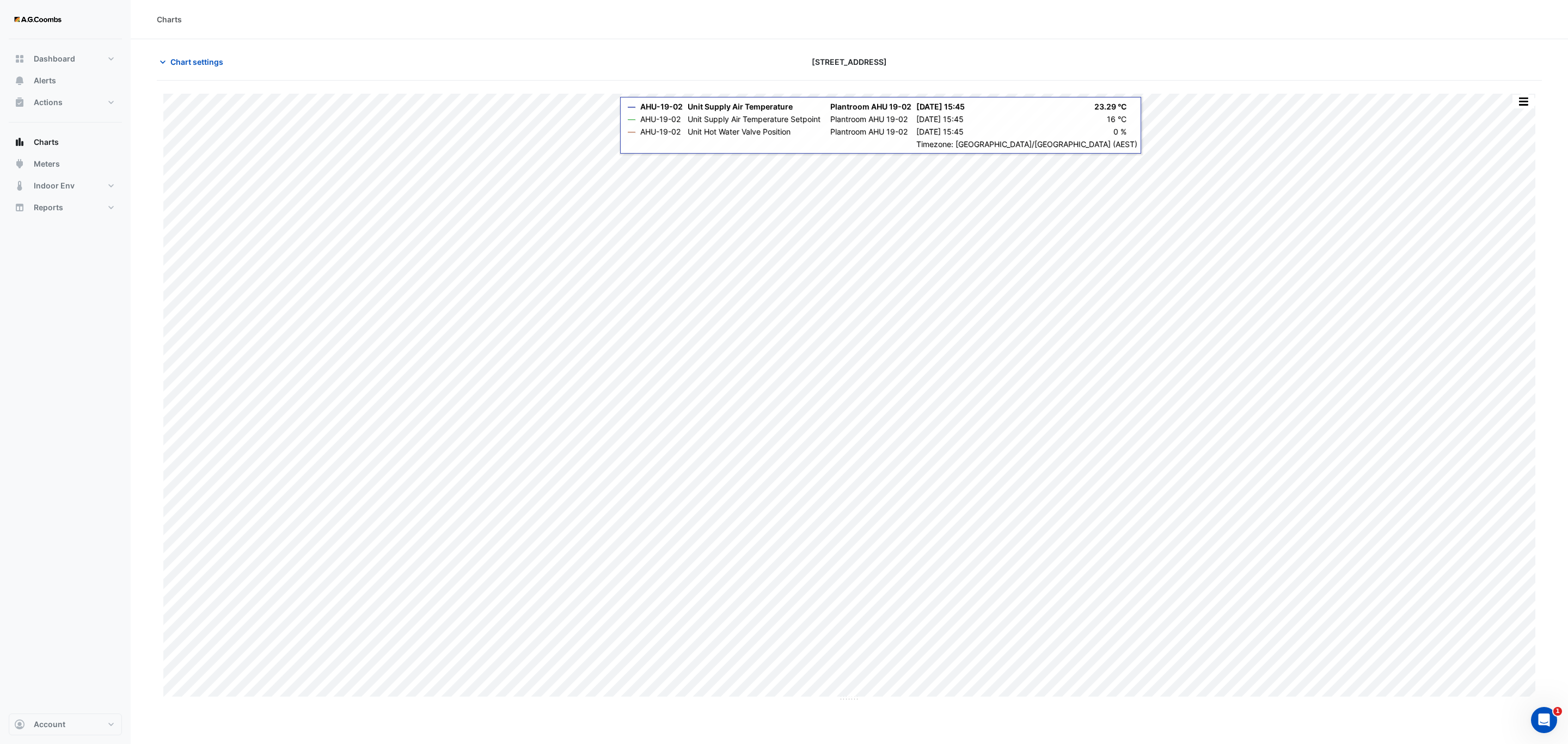
click at [1523, 102] on button "button" at bounding box center [1523, 102] width 22 height 13
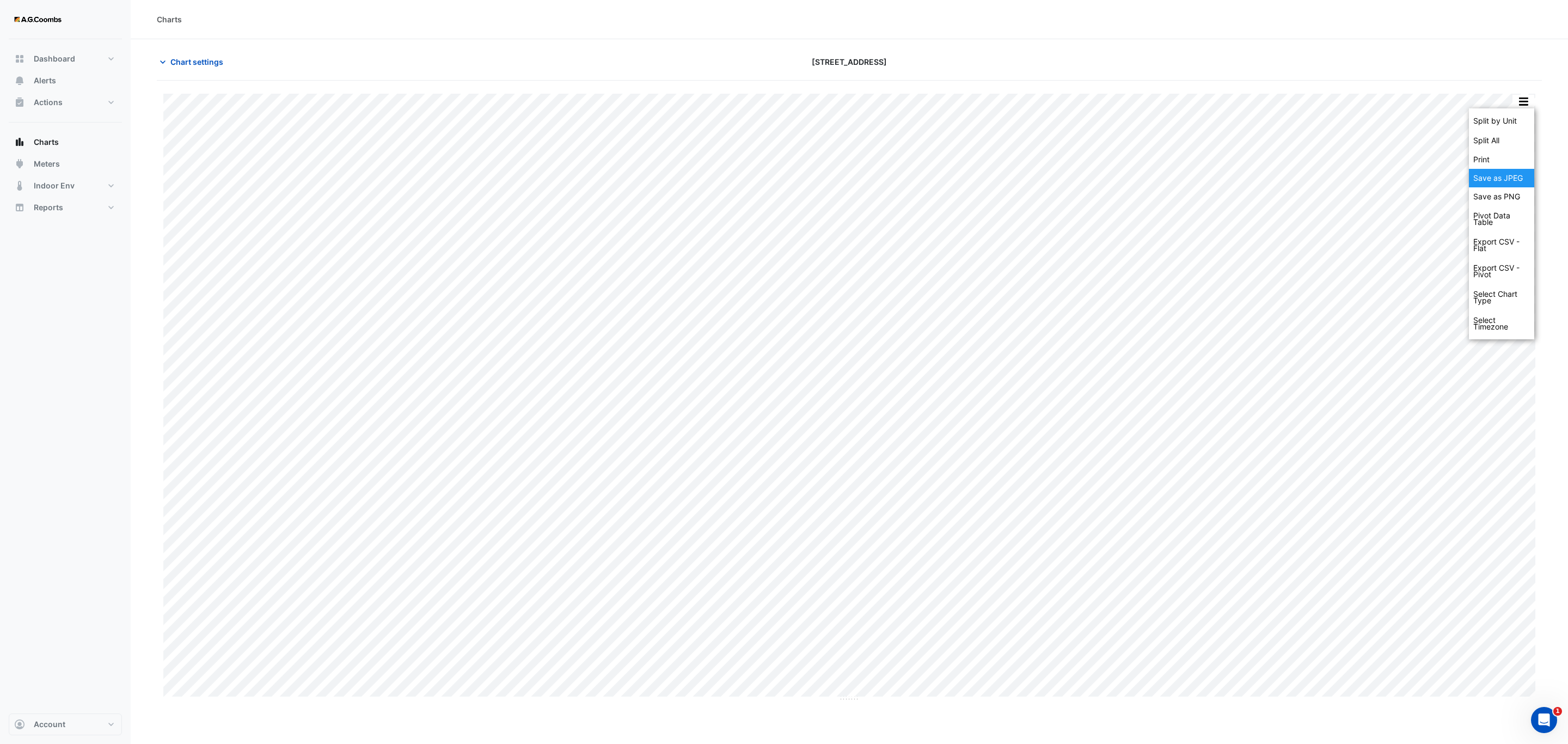
click at [1513, 176] on div "Save as JPEG" at bounding box center [1502, 178] width 65 height 19
click at [1515, 102] on button "button" at bounding box center [1523, 102] width 22 height 13
click at [1511, 168] on div "Save as PNG" at bounding box center [1502, 177] width 65 height 19
drag, startPoint x: 1529, startPoint y: 99, endPoint x: 1514, endPoint y: 151, distance: 54.1
click at [1529, 99] on button "button" at bounding box center [1523, 102] width 22 height 13
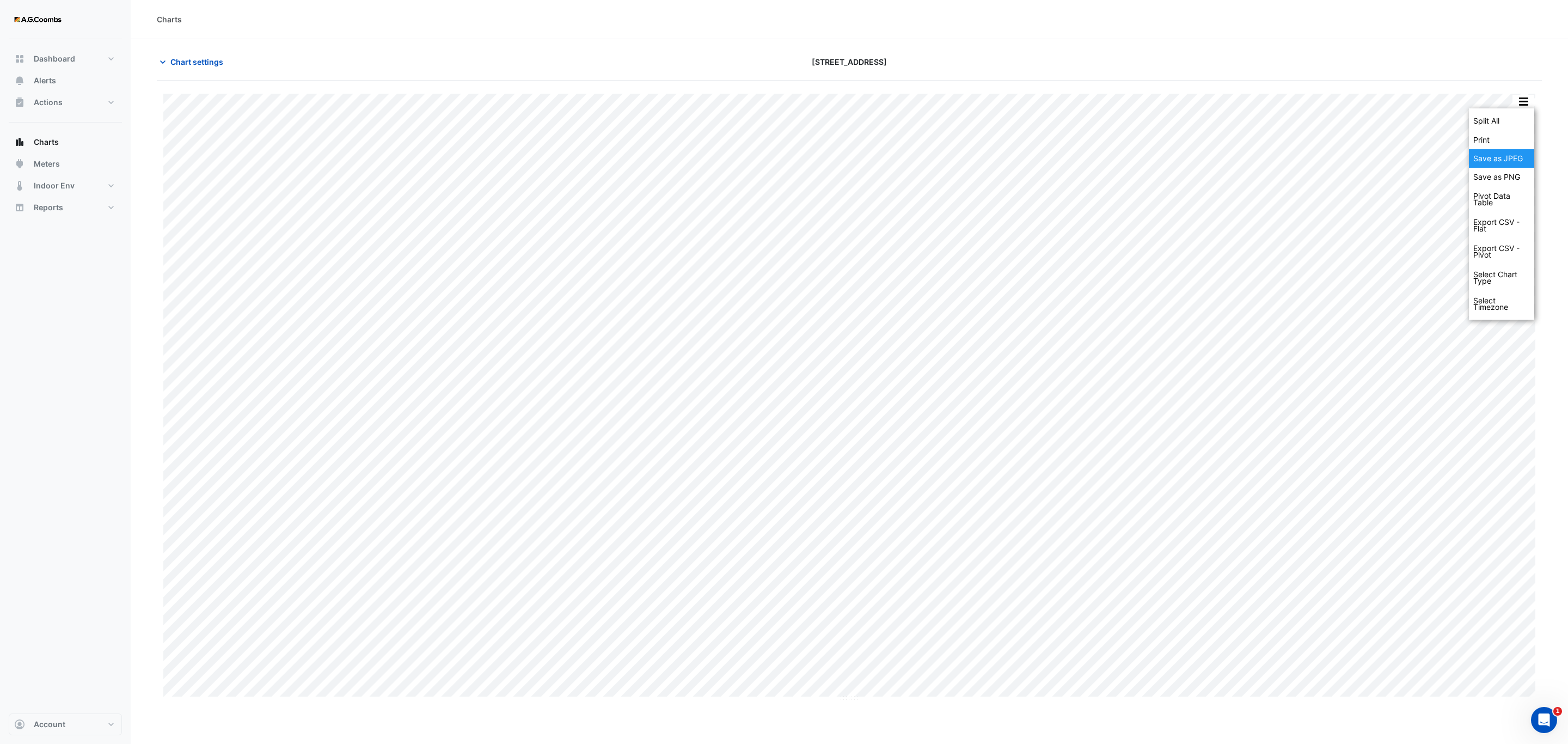
click at [1493, 159] on div "Save as JPEG" at bounding box center [1502, 158] width 65 height 19
click at [1529, 104] on button "button" at bounding box center [1523, 102] width 22 height 13
click at [1505, 162] on div "Save as JPEG" at bounding box center [1502, 158] width 65 height 19
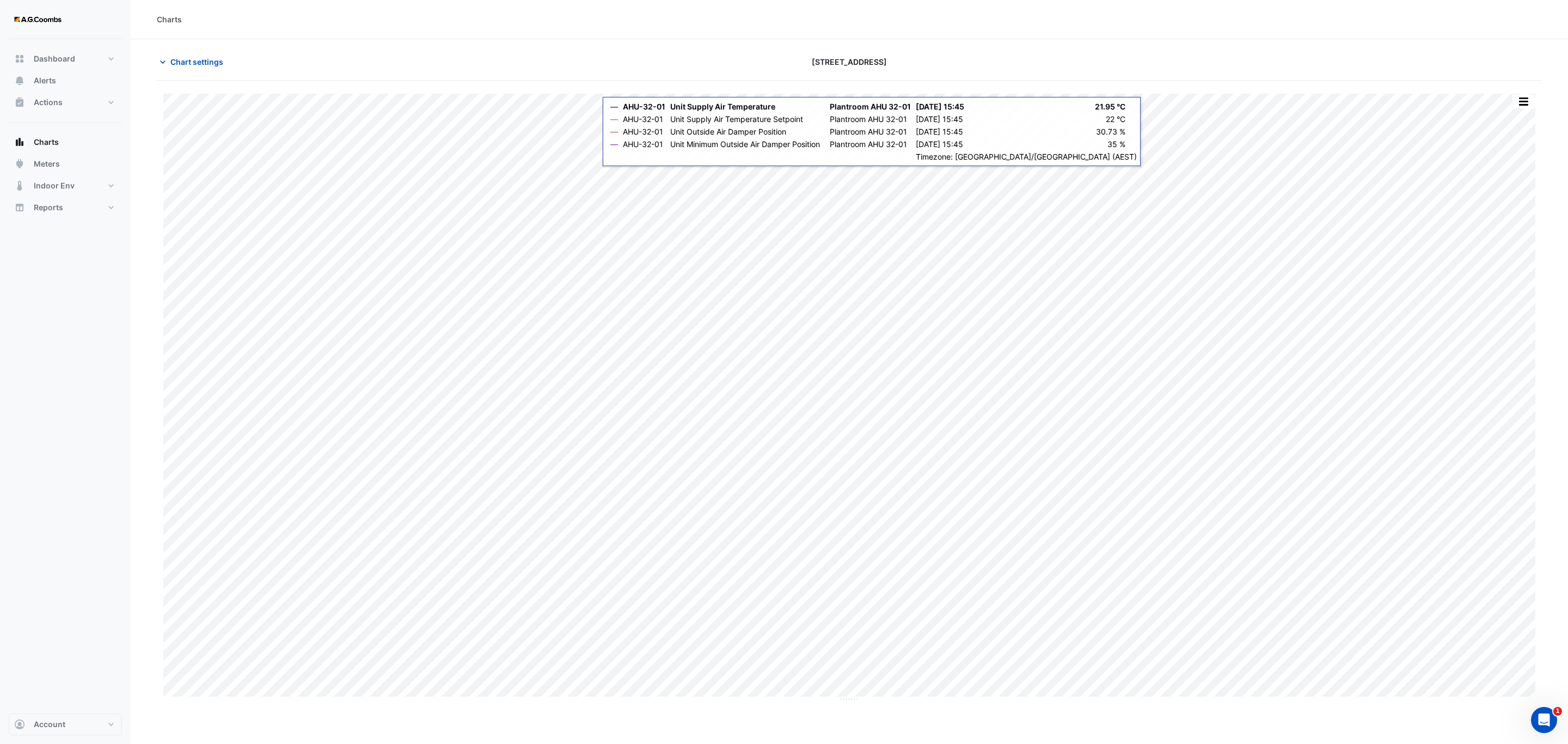
click at [1518, 103] on button "button" at bounding box center [1523, 102] width 22 height 13
click at [1511, 182] on div "Save as JPEG" at bounding box center [1502, 178] width 65 height 19
click at [1521, 99] on button "button" at bounding box center [1523, 102] width 22 height 13
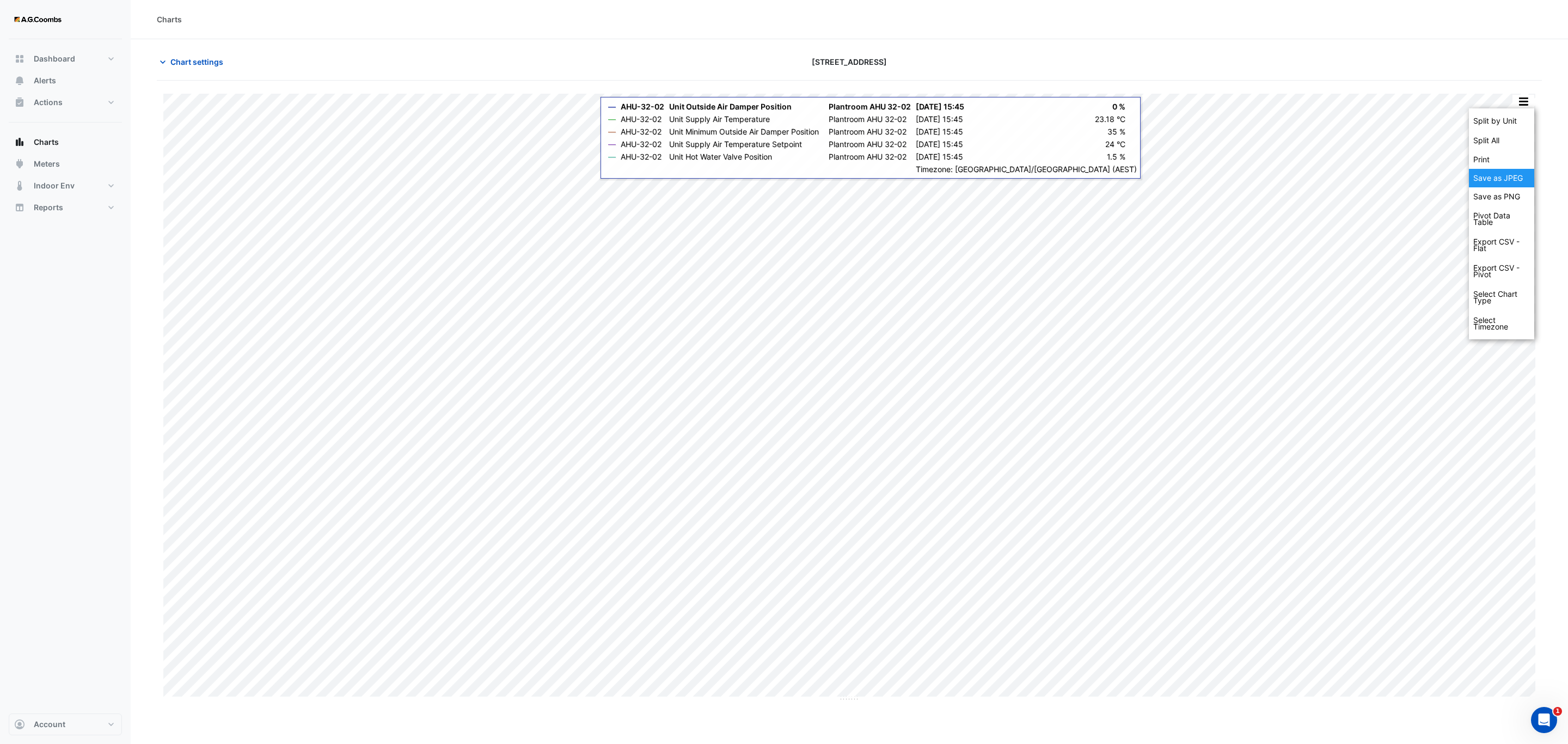
click at [1514, 174] on div "Save as JPEG" at bounding box center [1502, 178] width 65 height 19
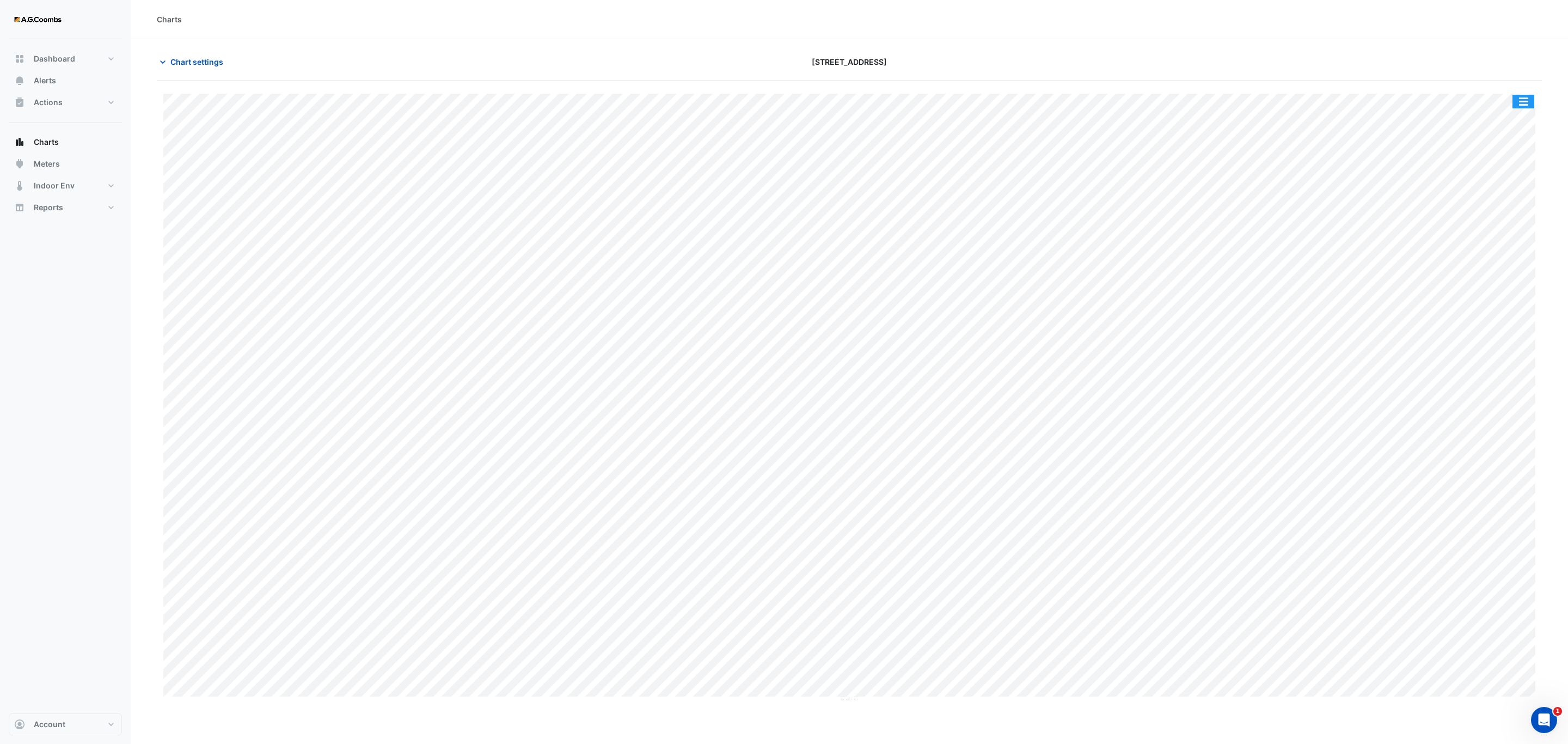
click at [1514, 104] on button "button" at bounding box center [1523, 102] width 22 height 13
click at [1519, 181] on div "Save as JPEG" at bounding box center [1502, 178] width 65 height 19
click at [1525, 106] on button "button" at bounding box center [1523, 102] width 22 height 13
click at [1519, 178] on div "Save as JPEG" at bounding box center [1502, 178] width 65 height 19
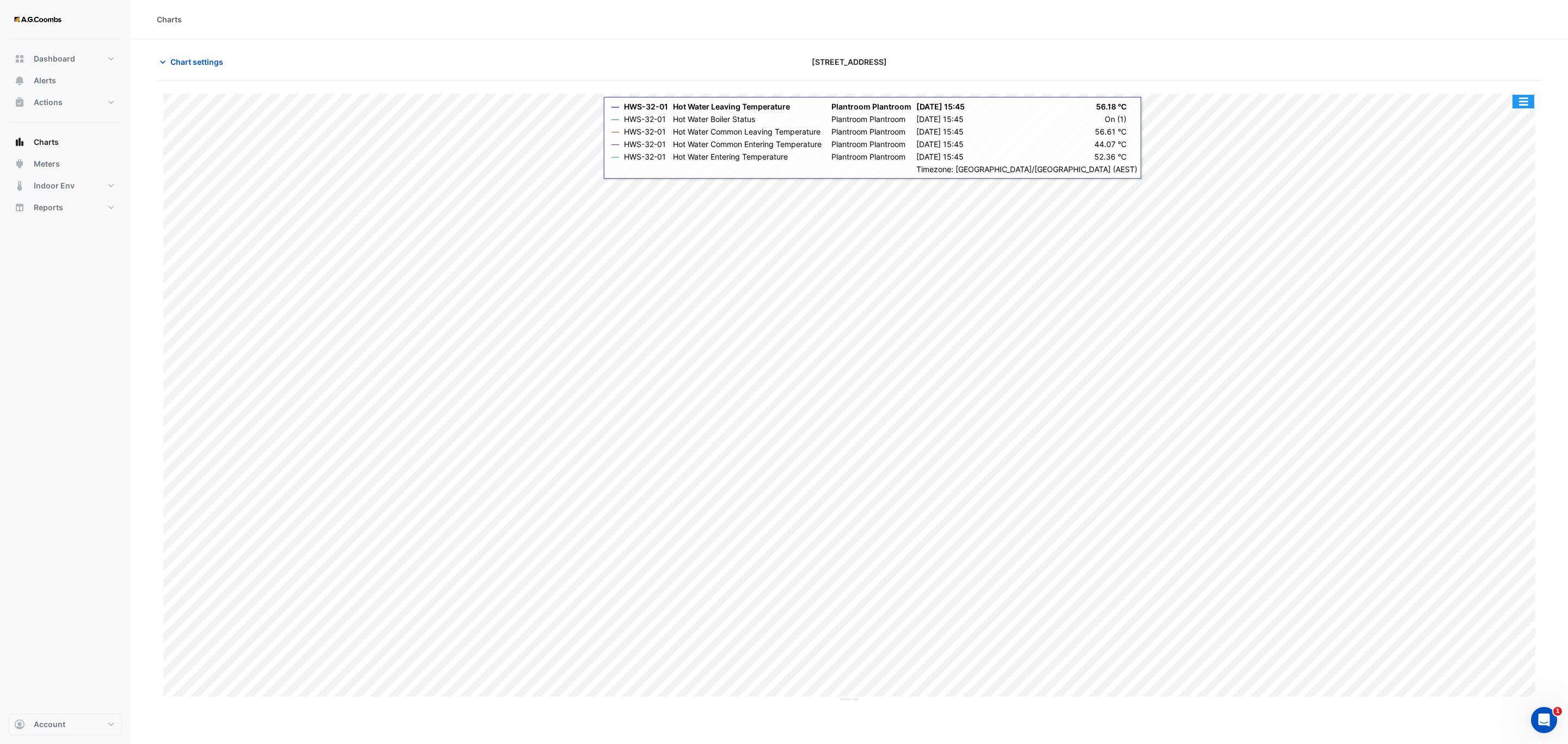
click at [1522, 108] on button "button" at bounding box center [1523, 102] width 22 height 13
click at [1495, 184] on div "Save as JPEG" at bounding box center [1502, 178] width 65 height 19
click at [1525, 107] on button "button" at bounding box center [1523, 102] width 22 height 13
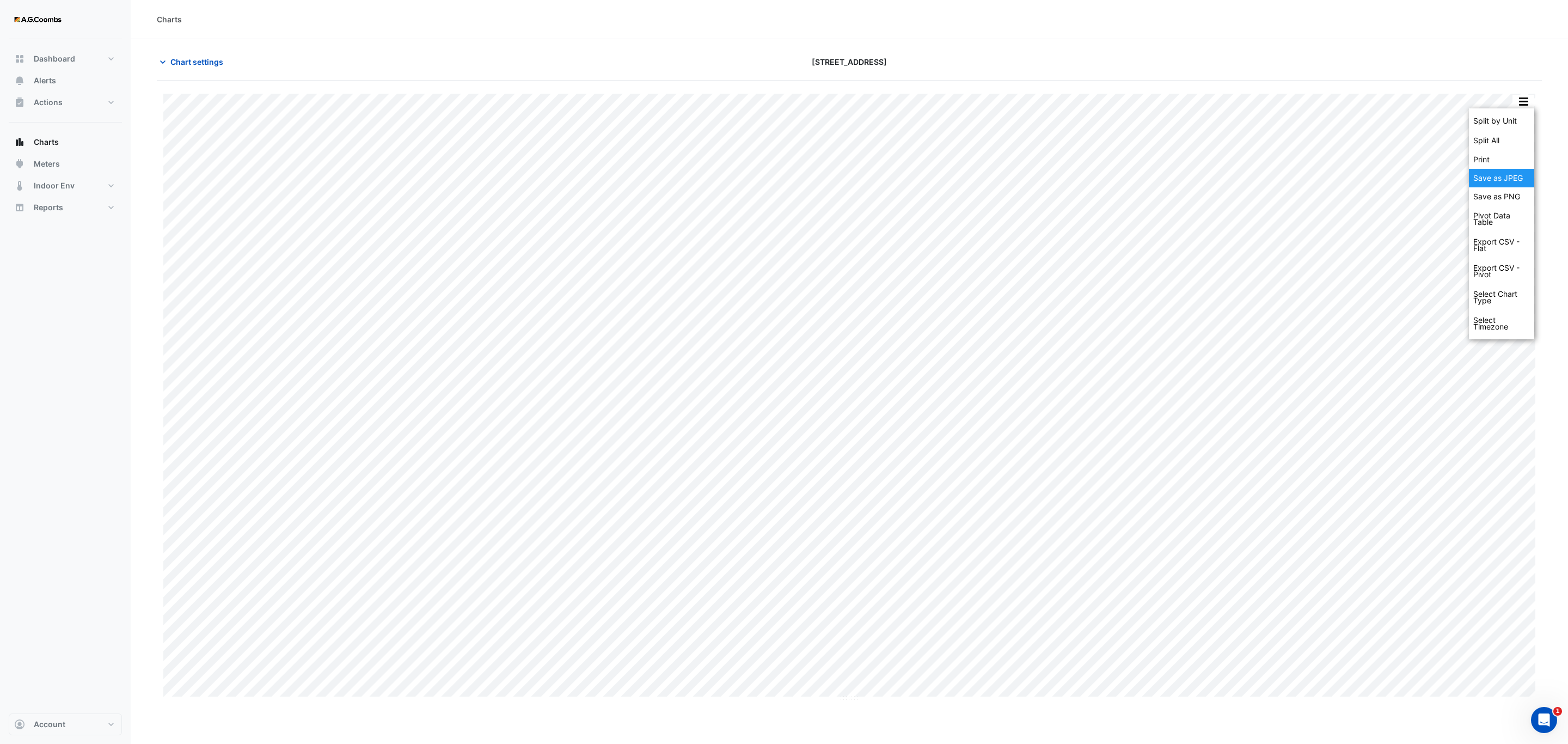
click at [1505, 184] on div "Save as JPEG" at bounding box center [1502, 178] width 65 height 19
click at [1526, 105] on button "button" at bounding box center [1523, 102] width 22 height 13
click at [1511, 173] on div "Save as JPEG" at bounding box center [1502, 178] width 65 height 19
